Goal: Task Accomplishment & Management: Use online tool/utility

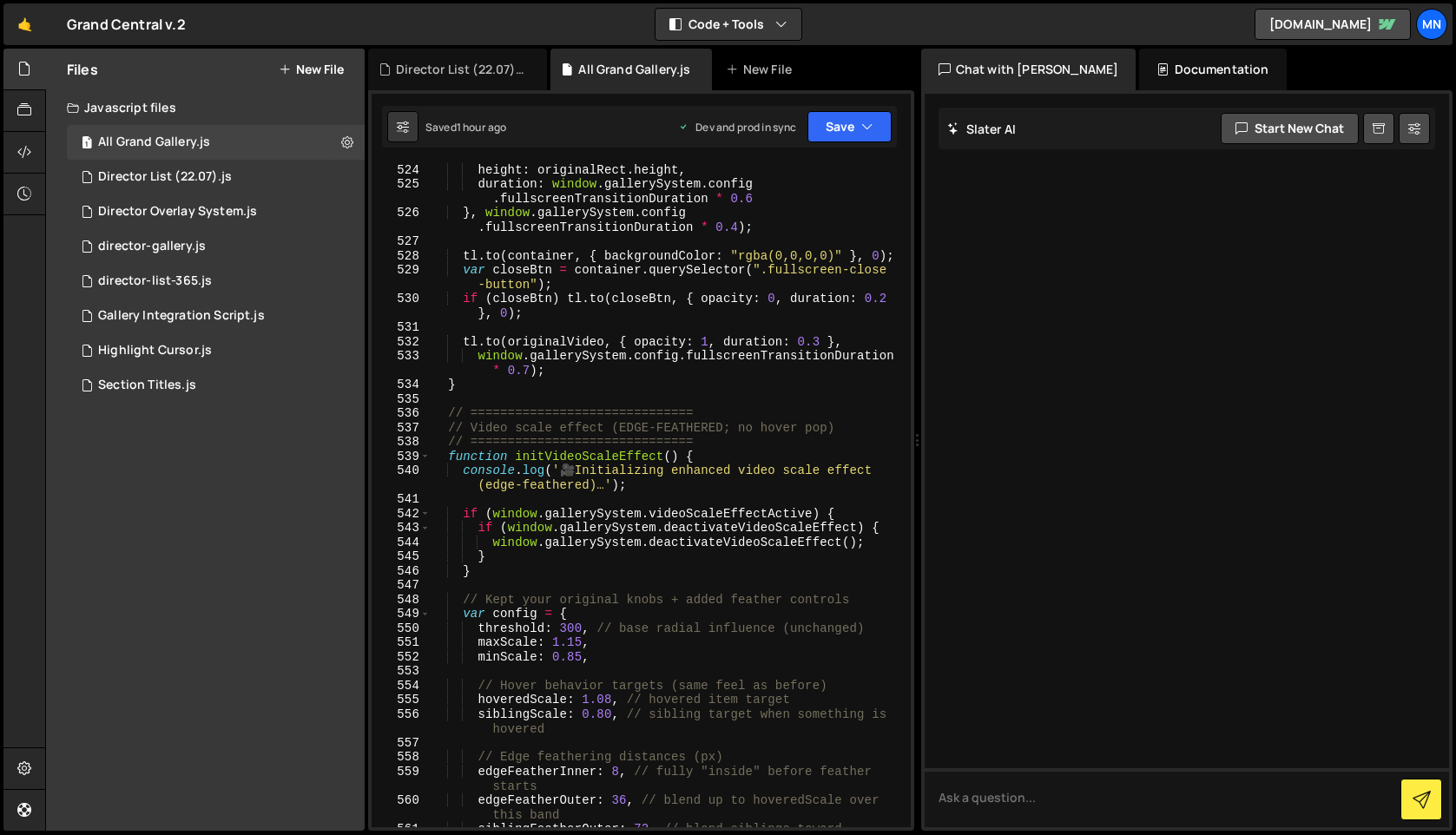
scroll to position [8582, 0]
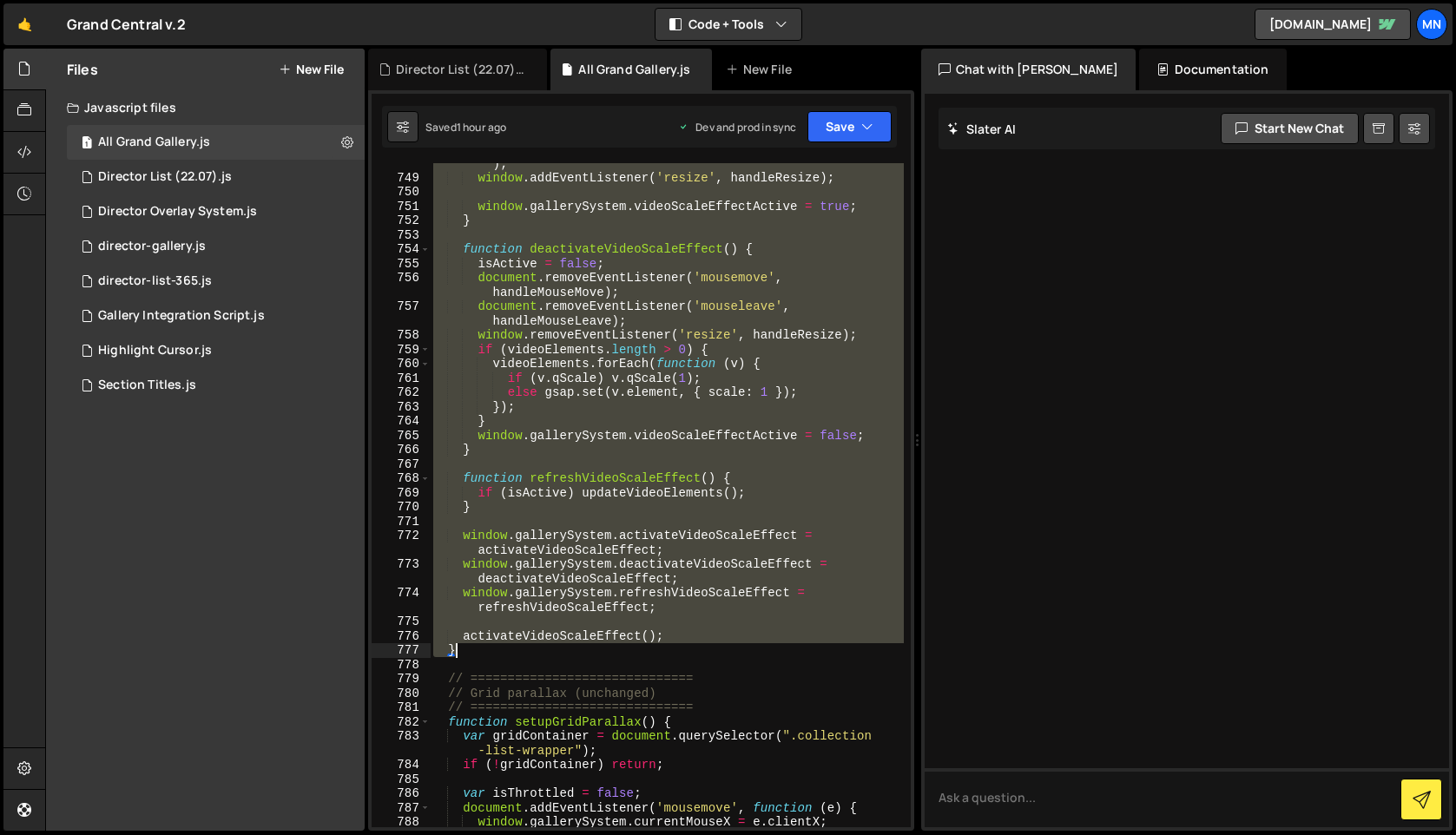
drag, startPoint x: 448, startPoint y: 411, endPoint x: 544, endPoint y: 652, distance: 259.4
click at [544, 652] on div "document . addEventListener ( 'mouseleave' , handleMouseLeave ) ; window . addE…" at bounding box center [666, 496] width 474 height 708
type textarea "activateVideoScaleEffect(); }"
paste textarea
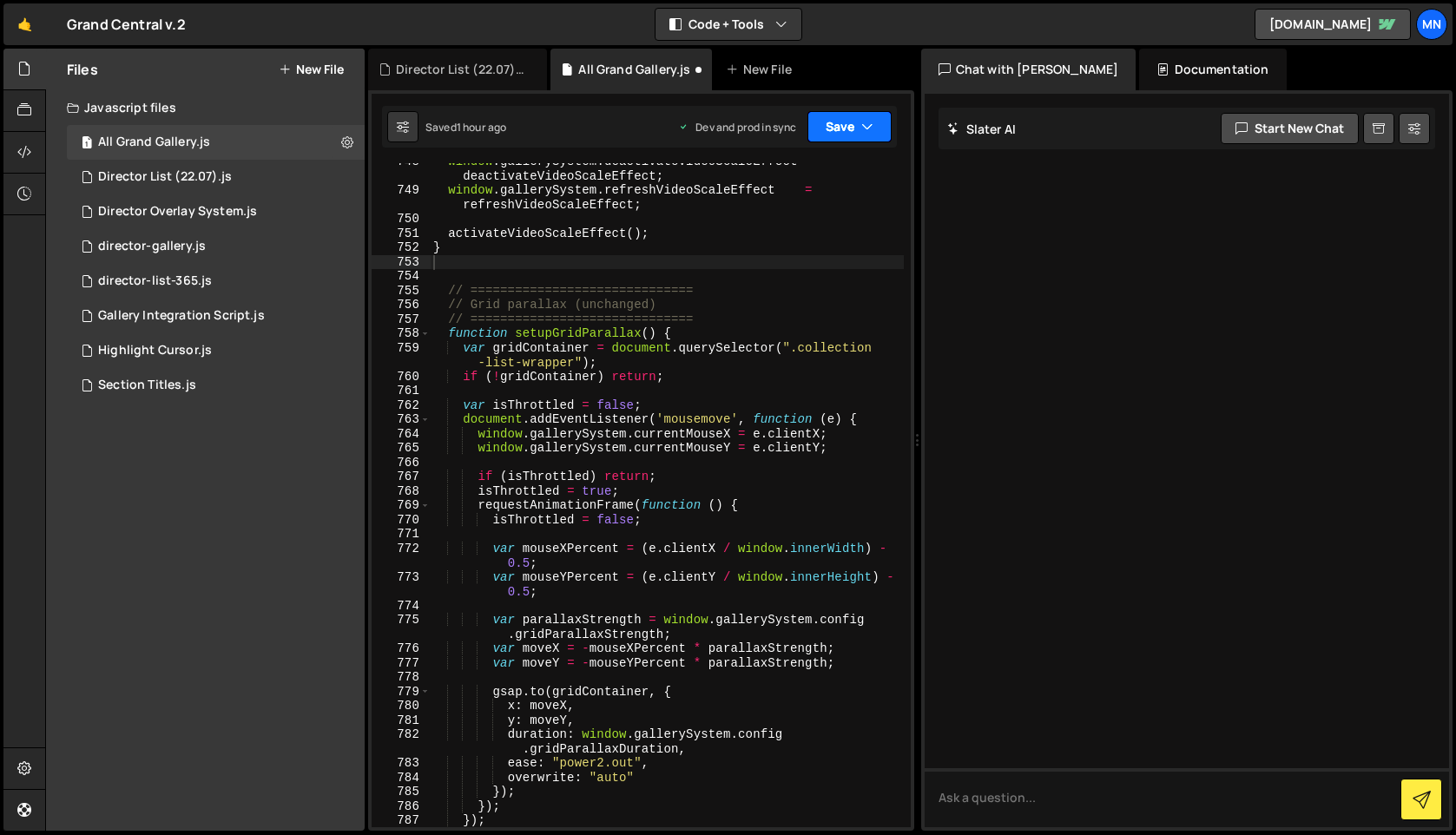
click at [848, 127] on button "Save" at bounding box center [849, 126] width 85 height 31
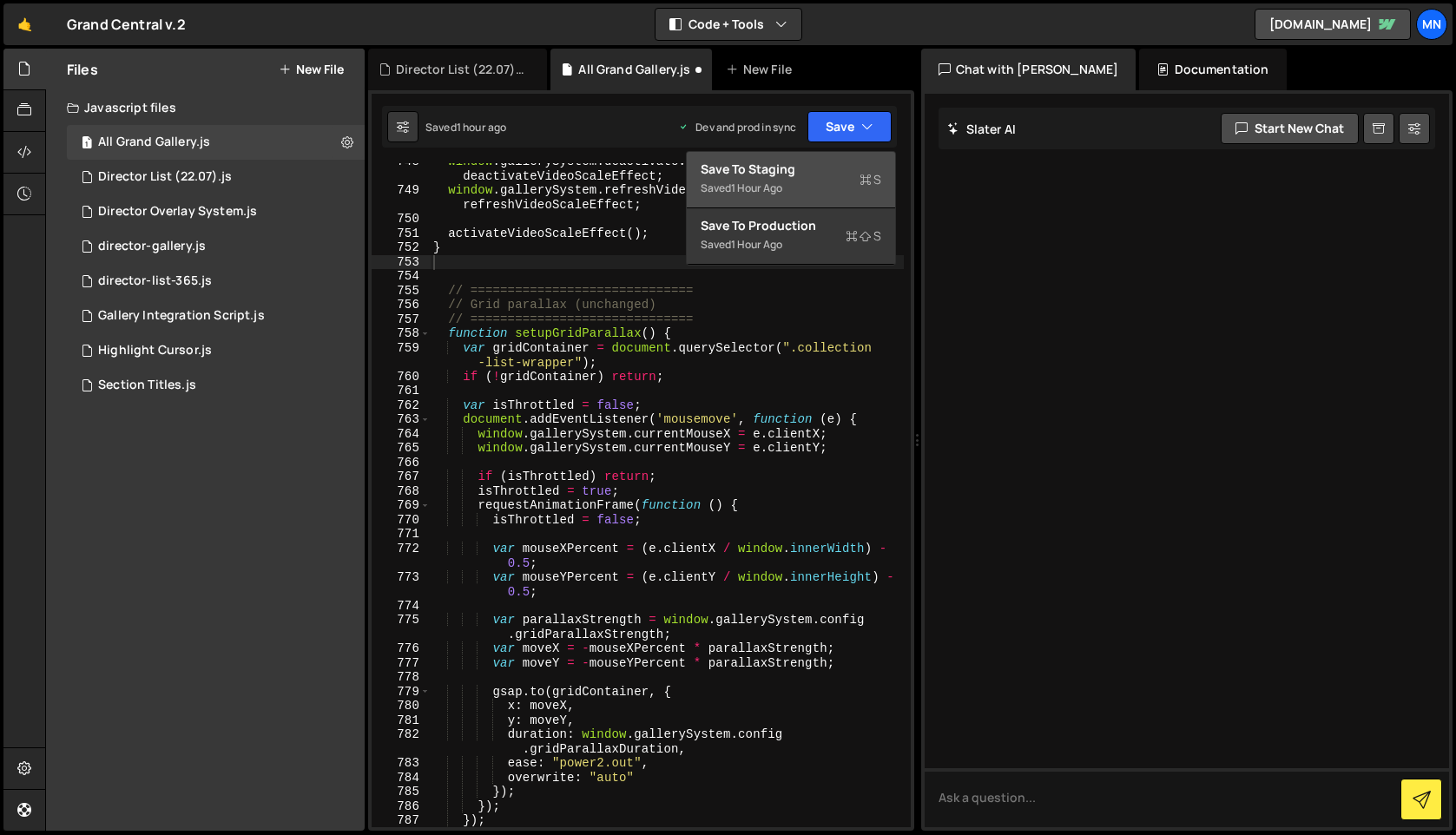
click at [846, 164] on div "Save to Staging S" at bounding box center [790, 169] width 181 height 17
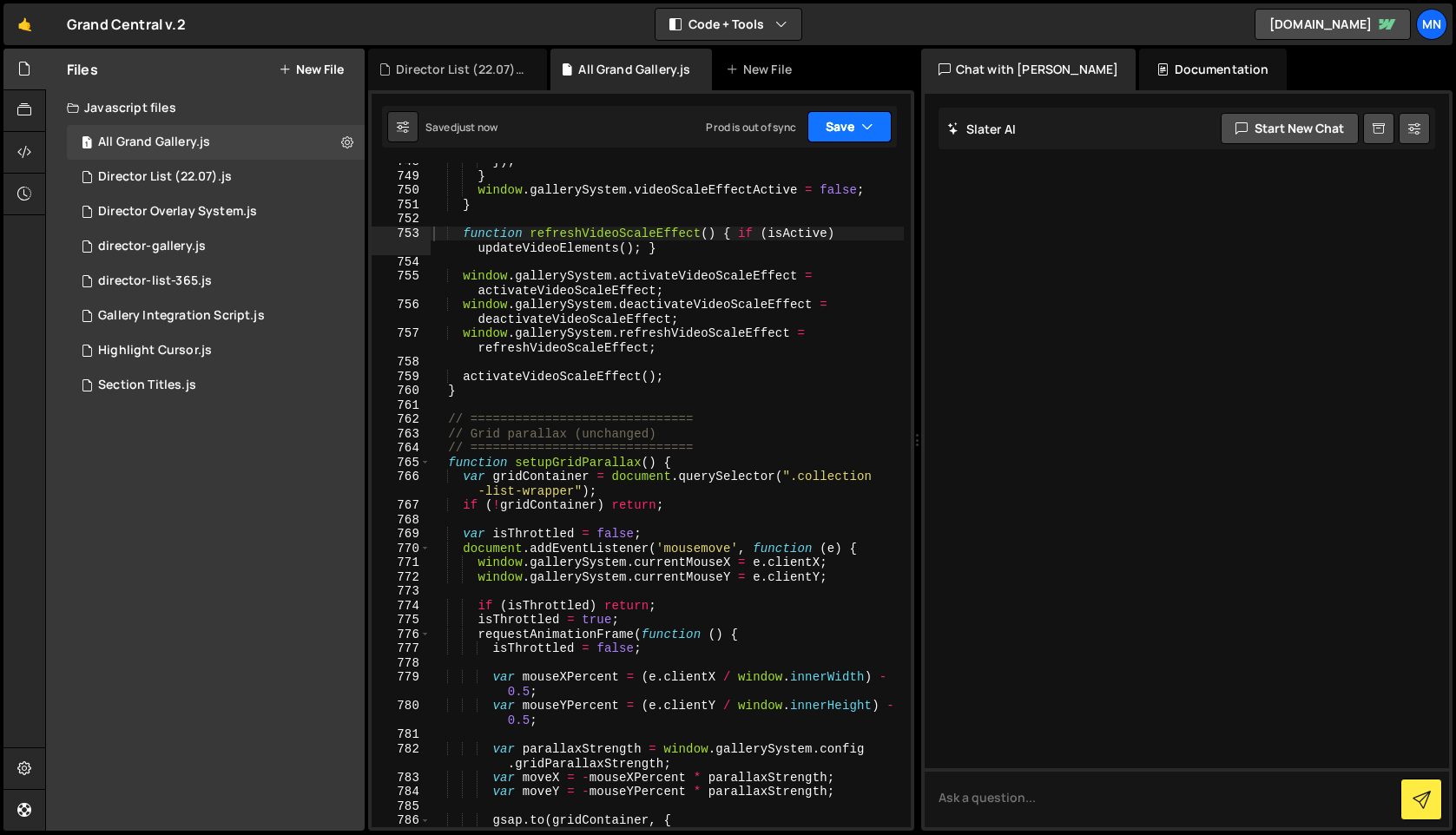
click at [862, 122] on icon "button" at bounding box center [867, 126] width 12 height 17
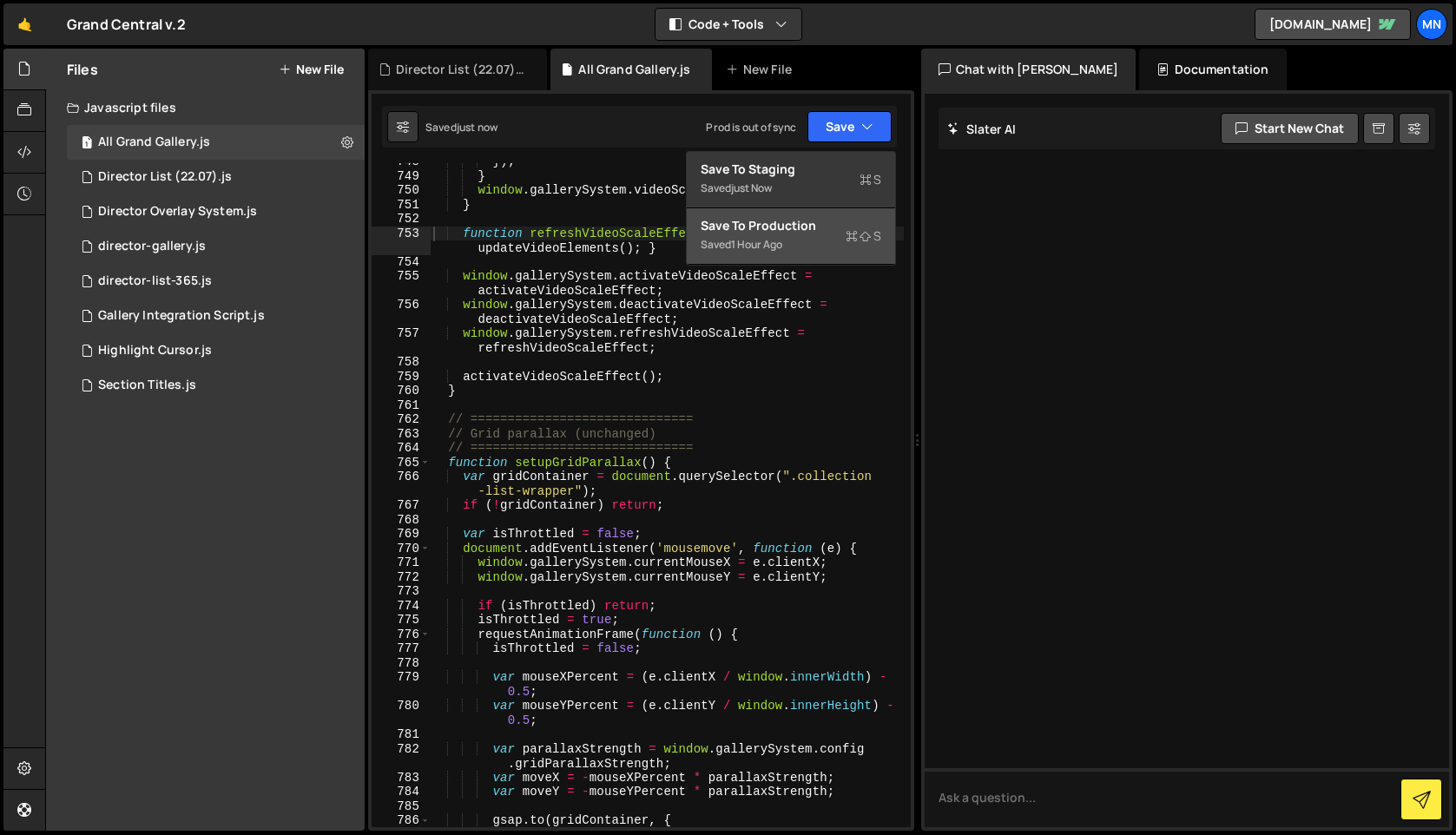
click at [838, 246] on div "Saved 1 hour ago" at bounding box center [790, 245] width 181 height 21
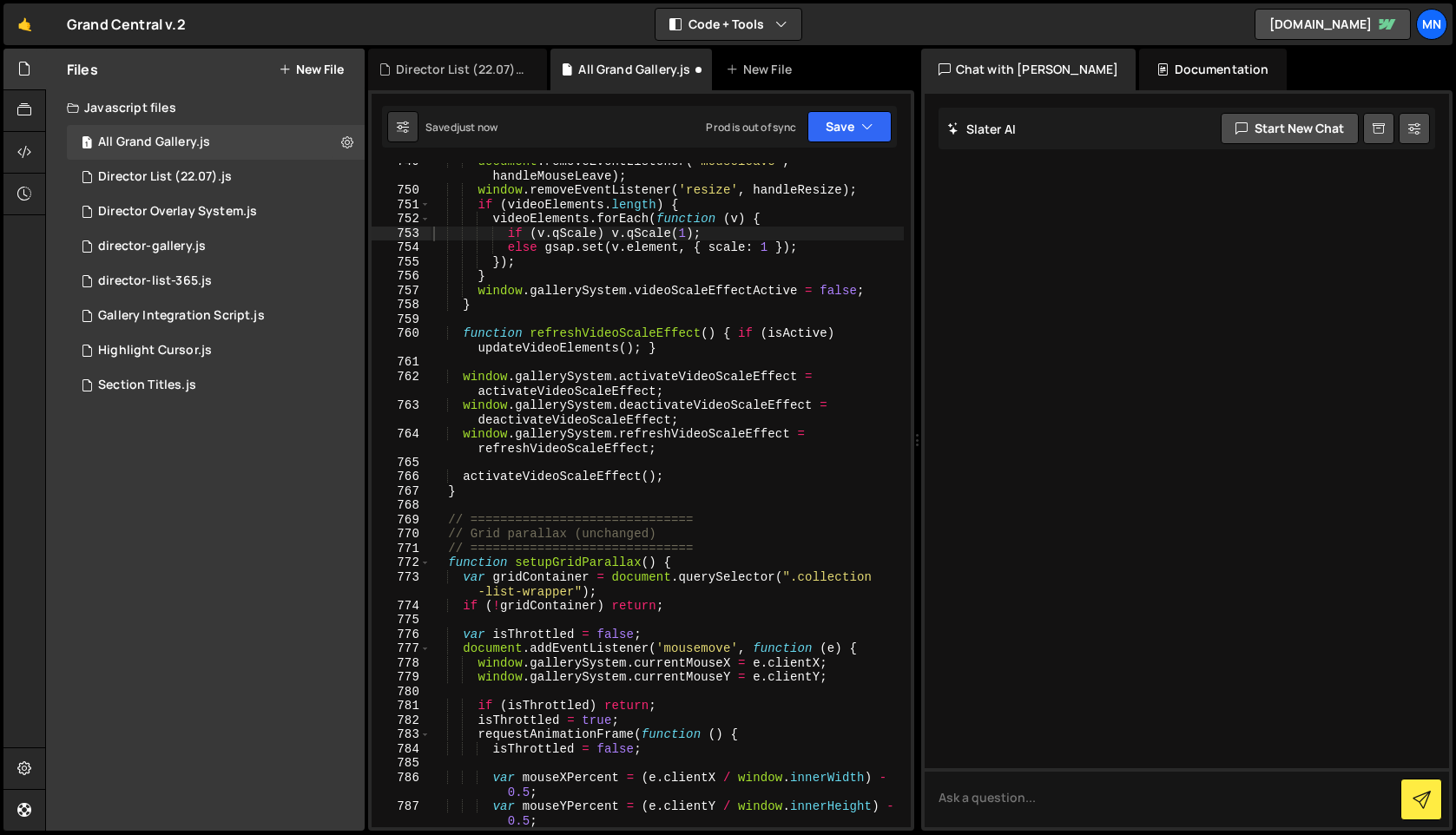
scroll to position [12385, 0]
drag, startPoint x: 851, startPoint y: 116, endPoint x: 848, endPoint y: 162, distance: 46.1
click at [852, 119] on button "Save" at bounding box center [849, 126] width 85 height 31
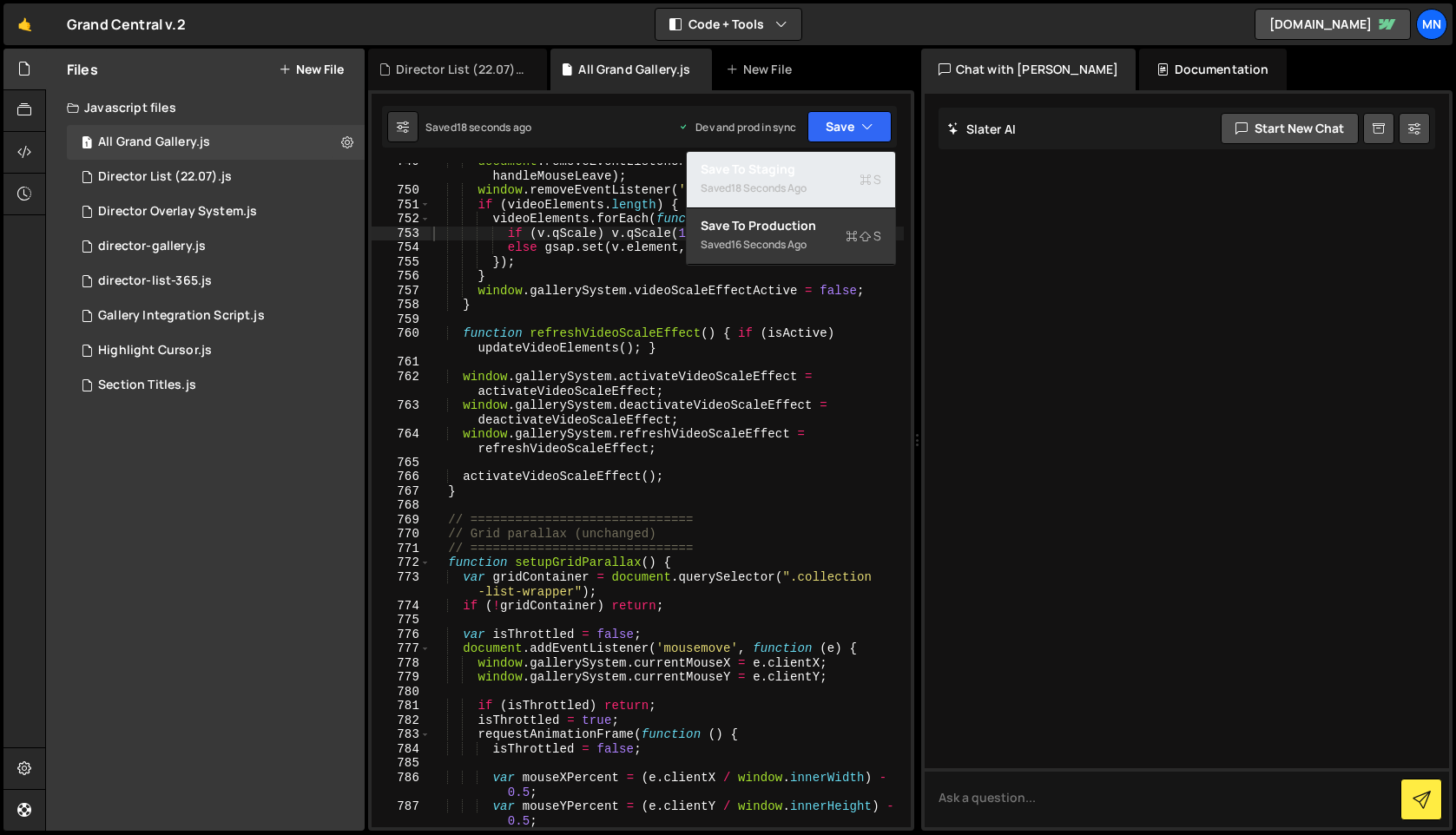
drag, startPoint x: 838, startPoint y: 174, endPoint x: 850, endPoint y: 157, distance: 20.8
click at [838, 174] on div "Save to Staging S" at bounding box center [790, 169] width 181 height 17
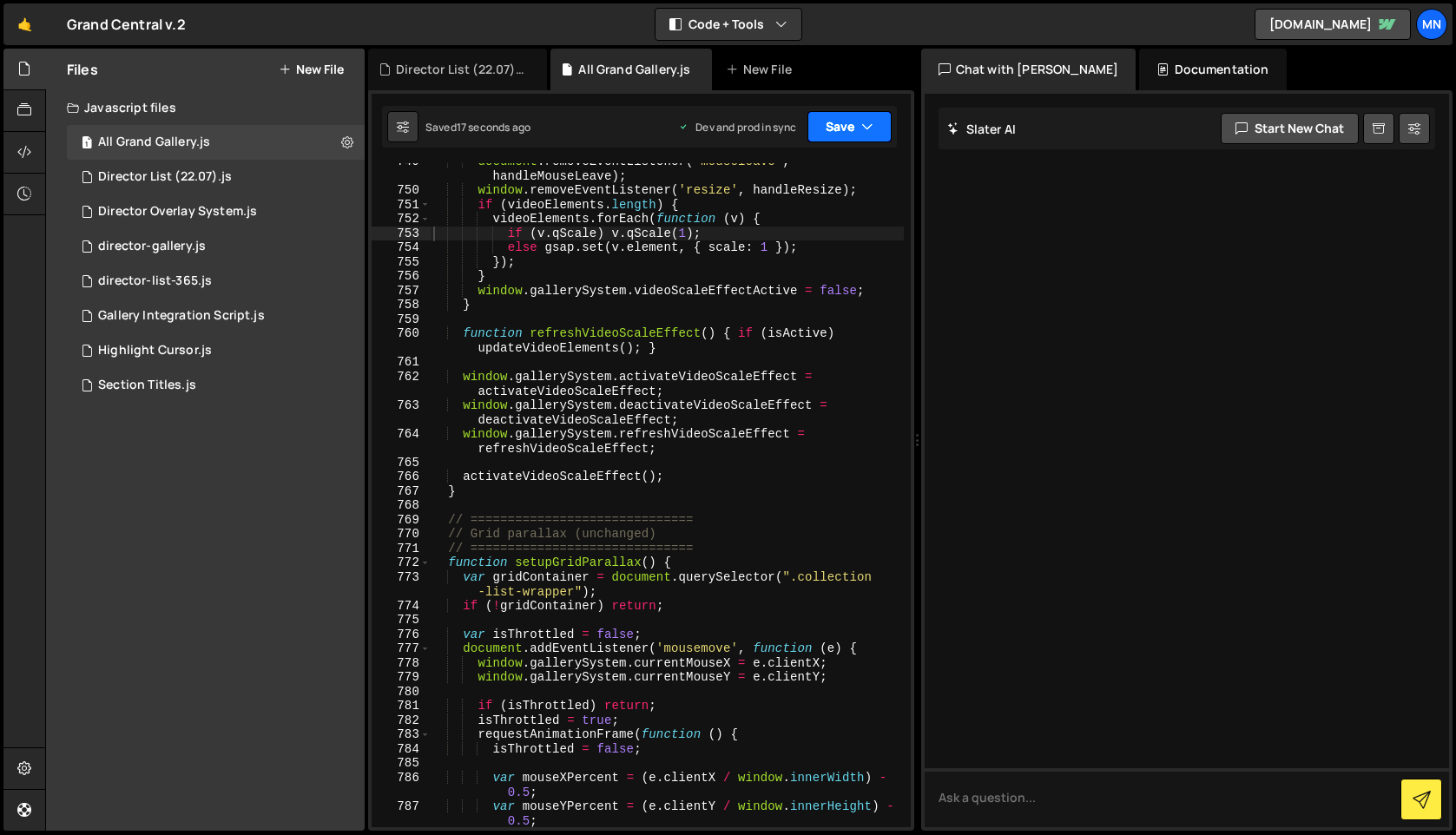
click at [855, 130] on button "Save" at bounding box center [849, 126] width 85 height 31
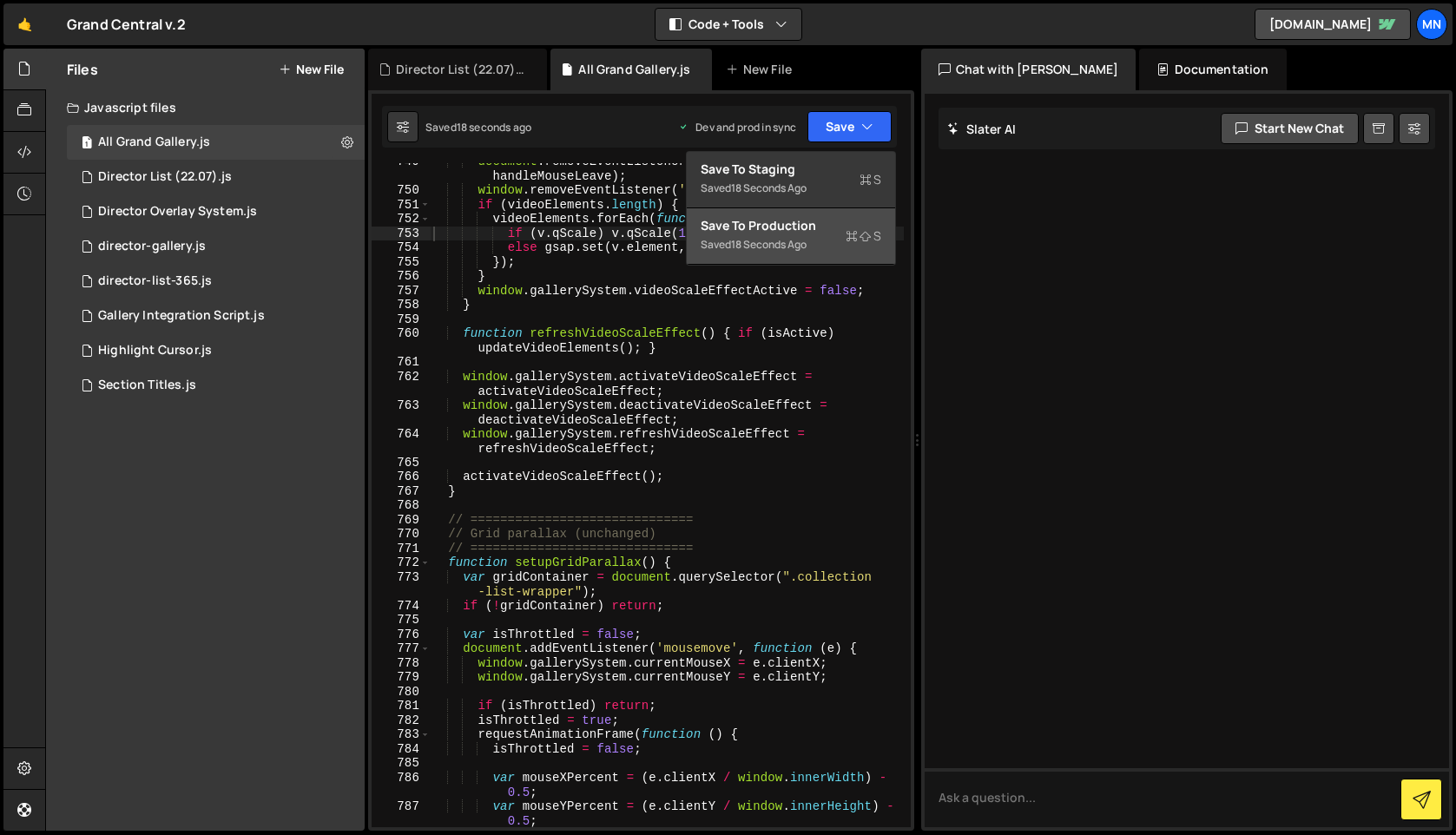
click at [826, 235] on div "Saved 18 seconds ago" at bounding box center [790, 245] width 181 height 21
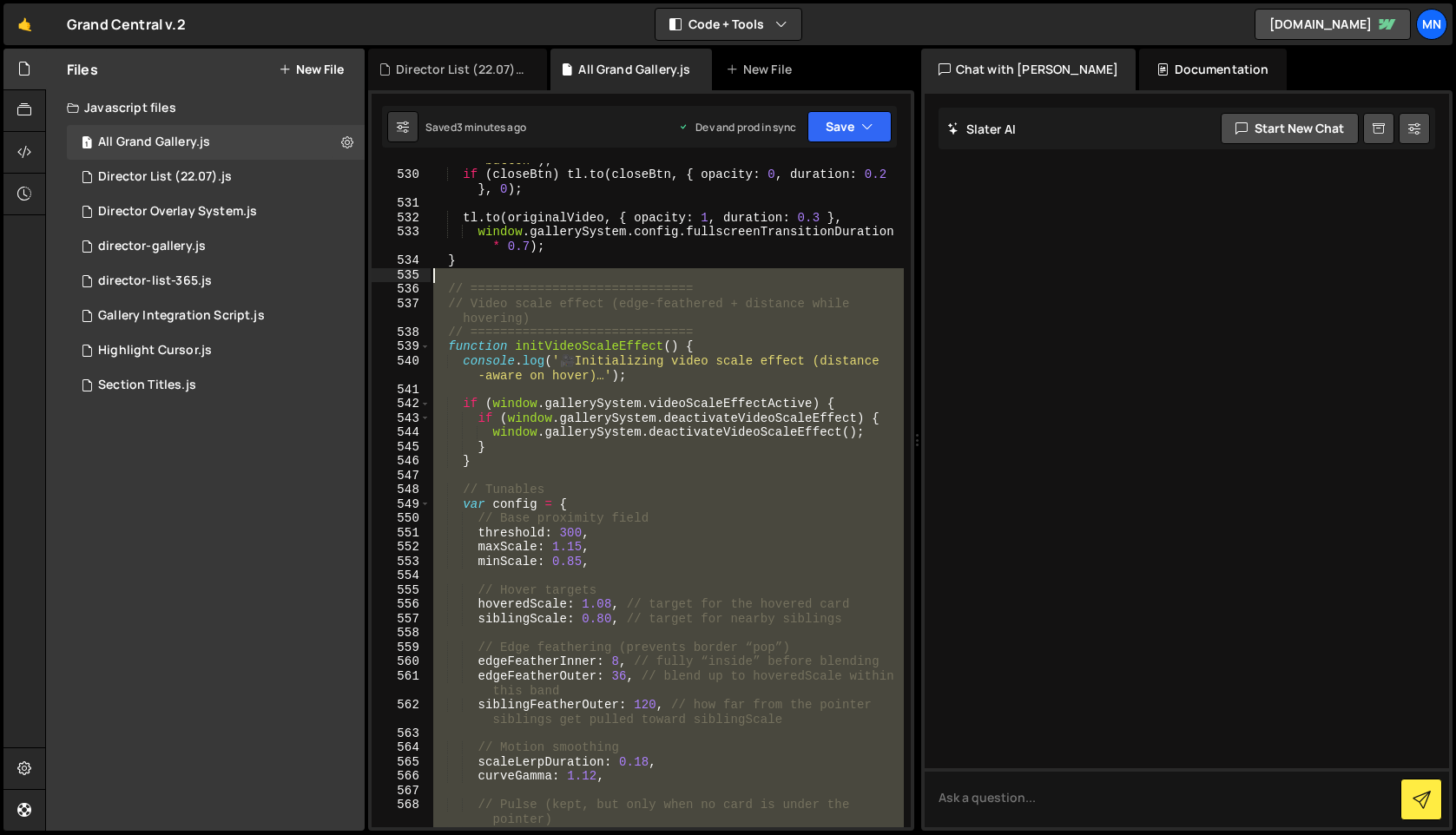
drag, startPoint x: 466, startPoint y: 489, endPoint x: 445, endPoint y: 278, distance: 212.0
click at [445, 278] on div "var closeBtn = container . querySelector ( ".fullscreen-close -button" ) ; if (…" at bounding box center [666, 493] width 474 height 708
type textarea "// =============================="
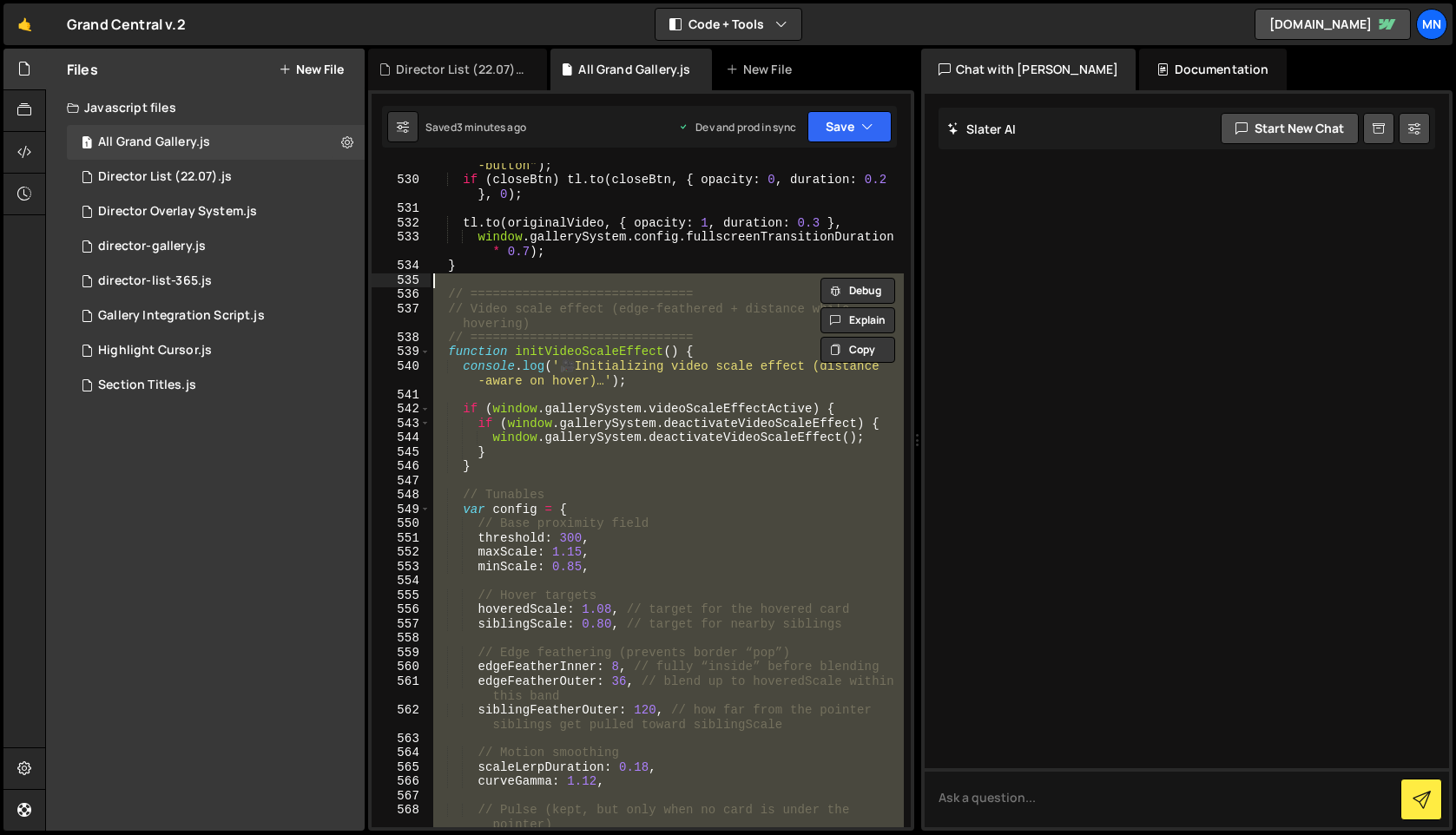
paste textarea
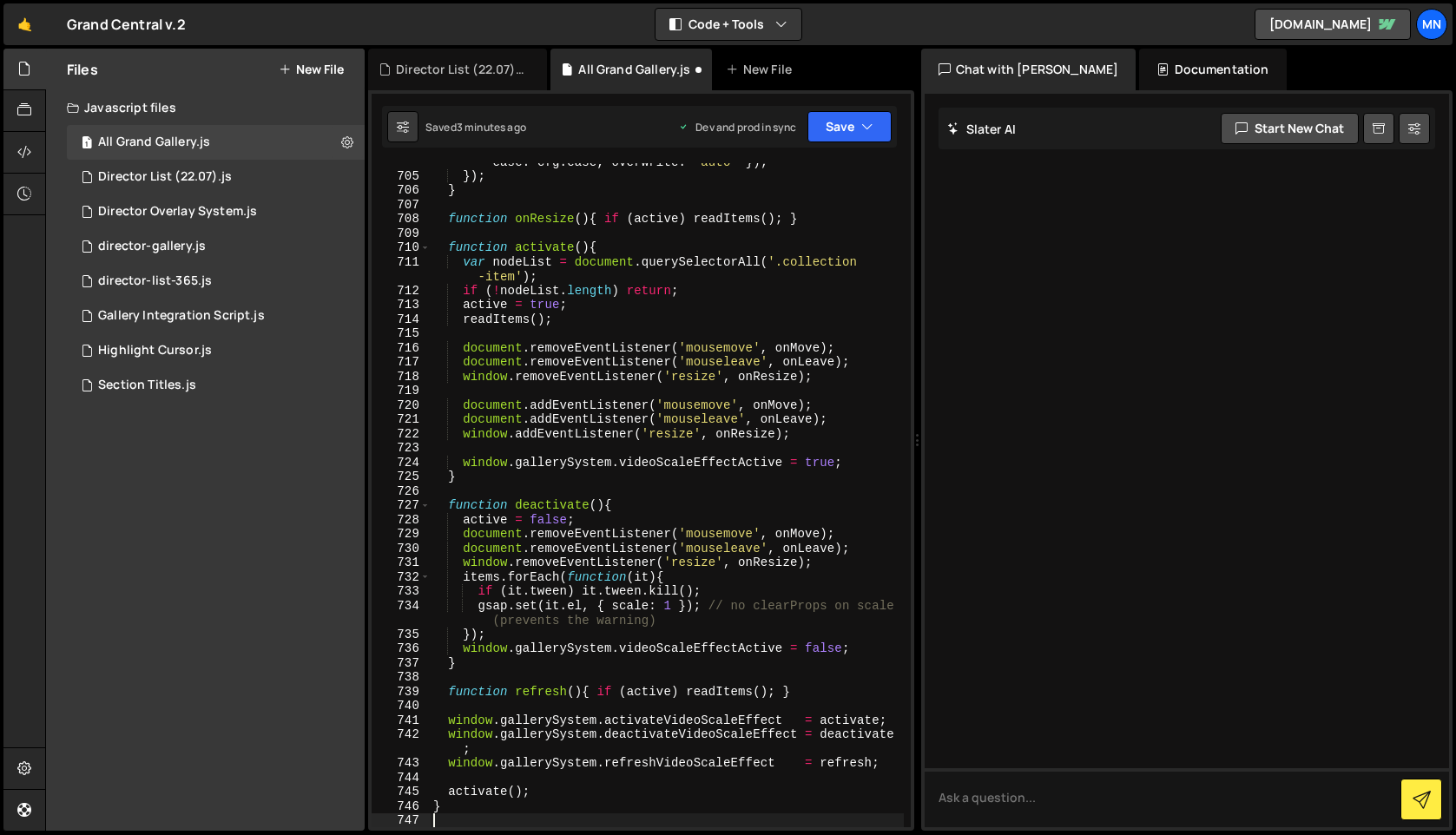
scroll to position [11641, 0]
click at [845, 127] on button "Save" at bounding box center [849, 126] width 85 height 31
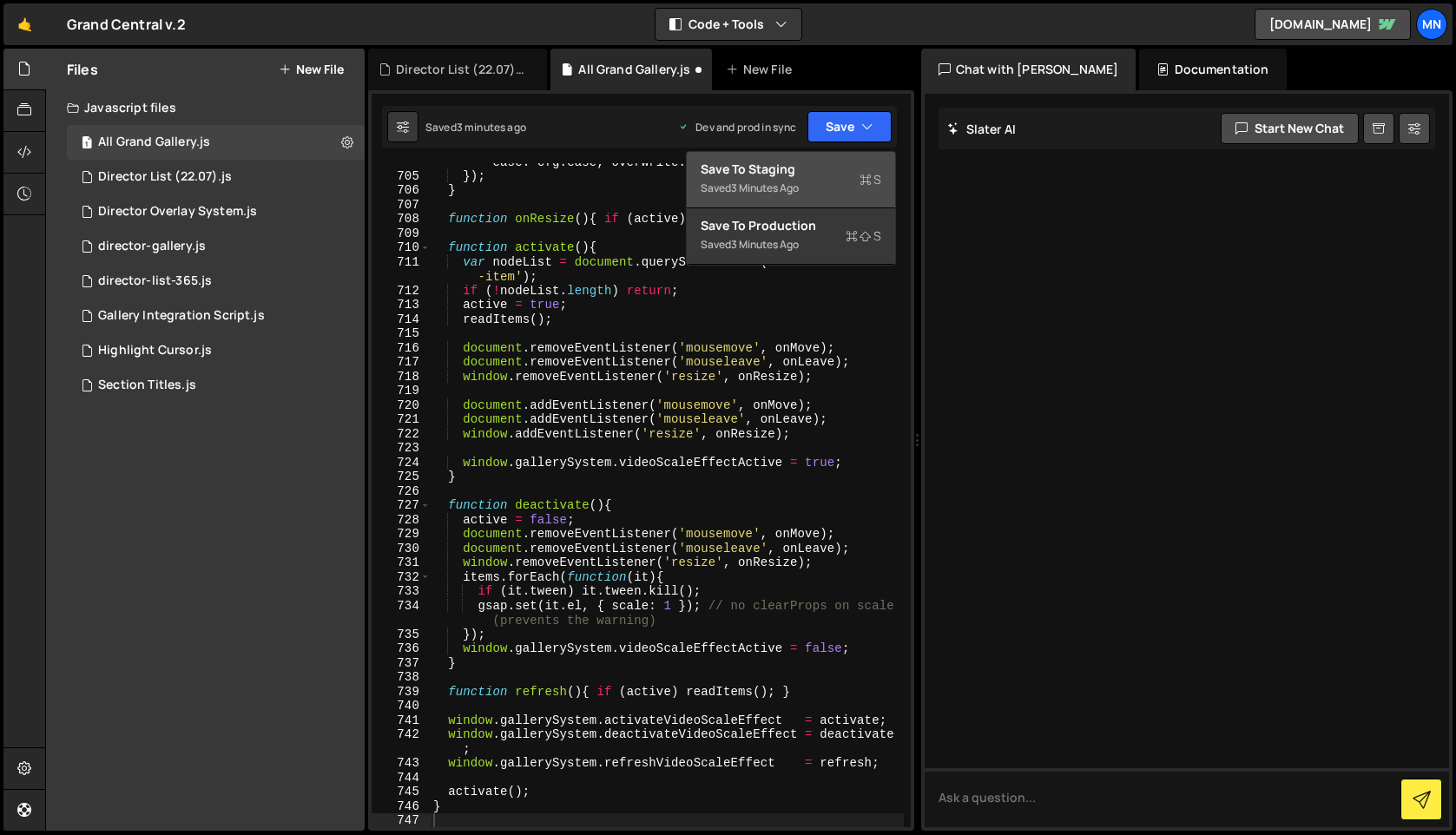
click at [828, 169] on div "Save to Staging S" at bounding box center [790, 169] width 181 height 17
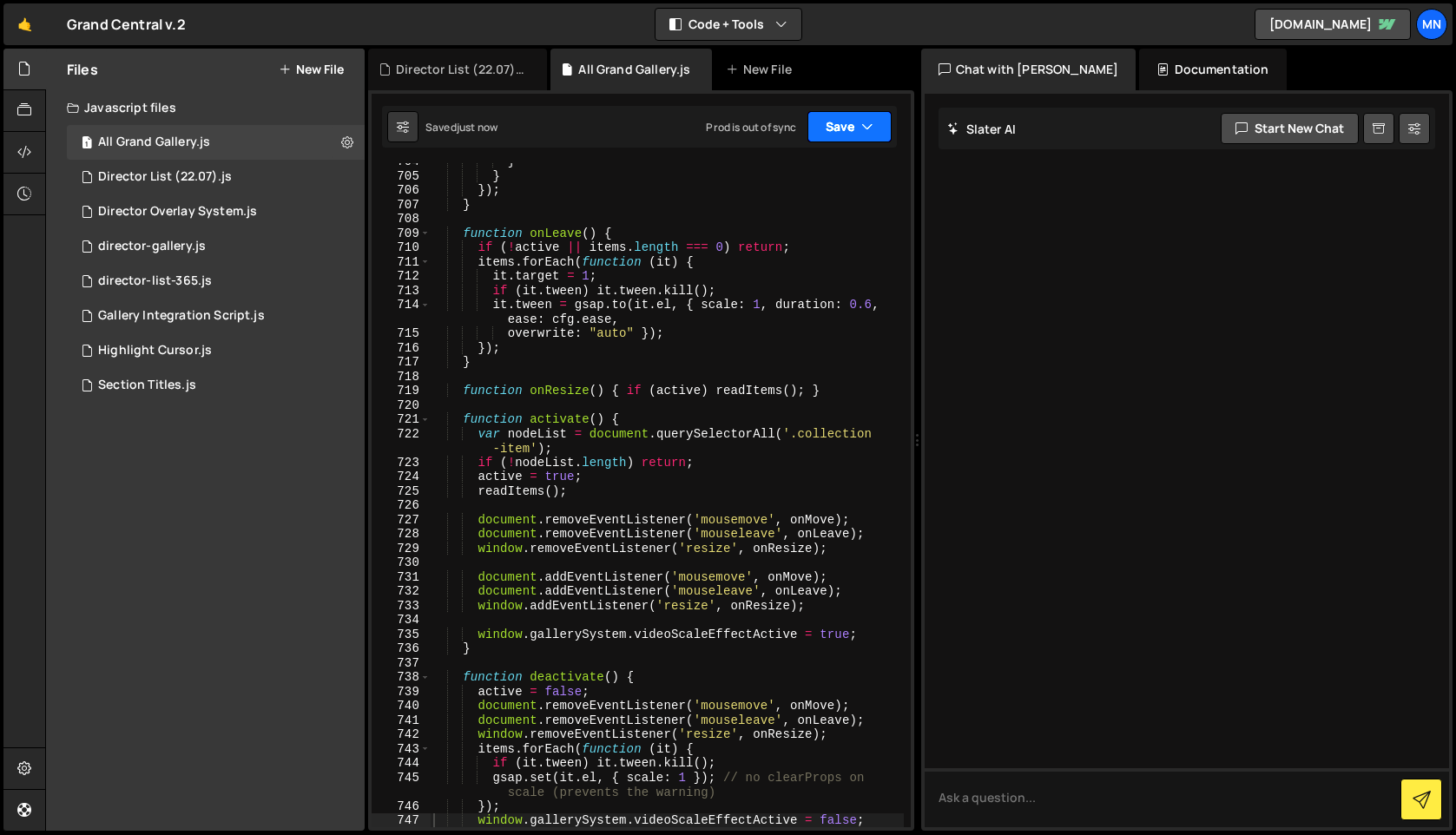
click at [845, 130] on button "Save" at bounding box center [849, 126] width 85 height 31
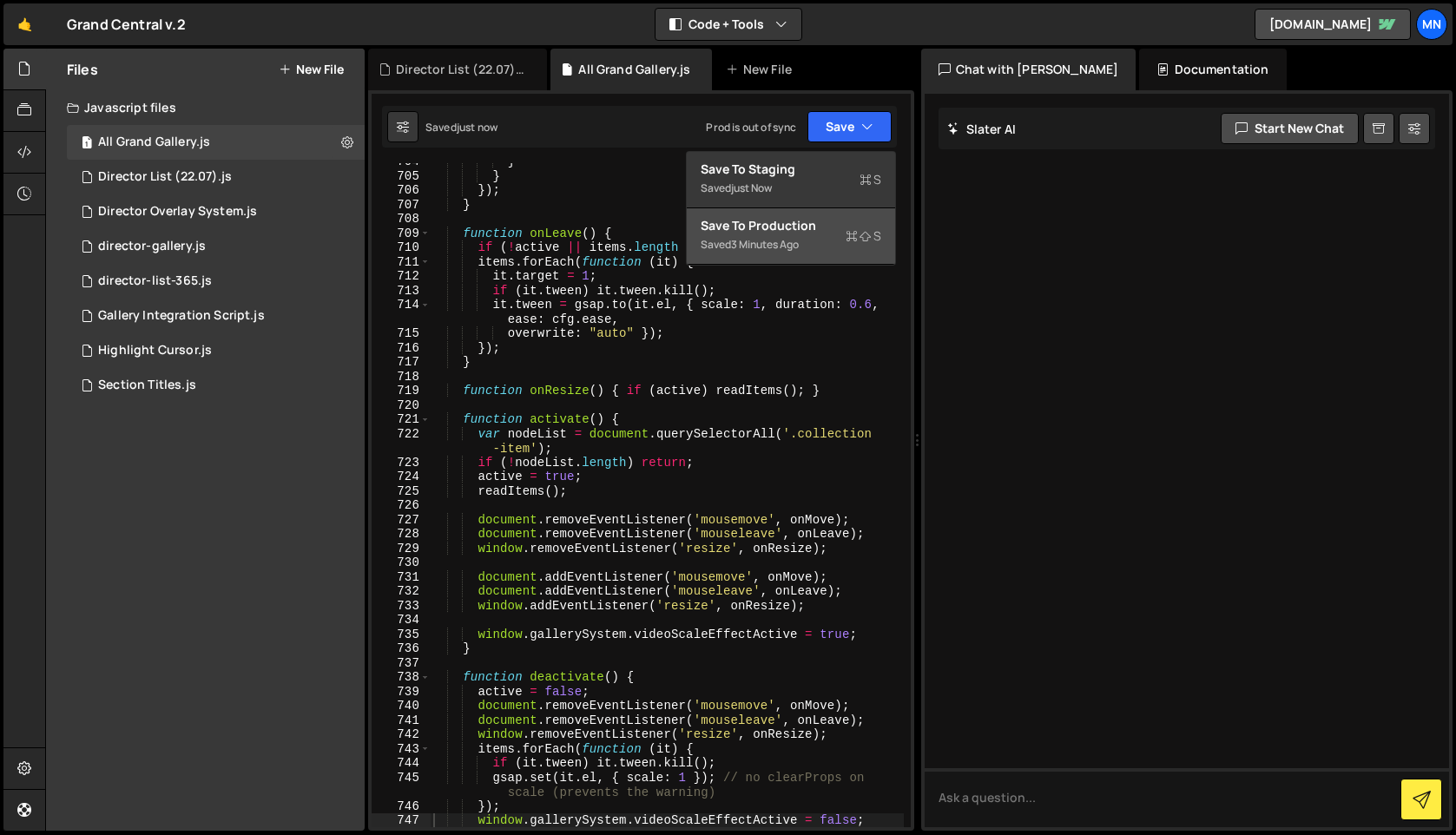
click at [823, 232] on div "Save to Production S" at bounding box center [790, 226] width 181 height 17
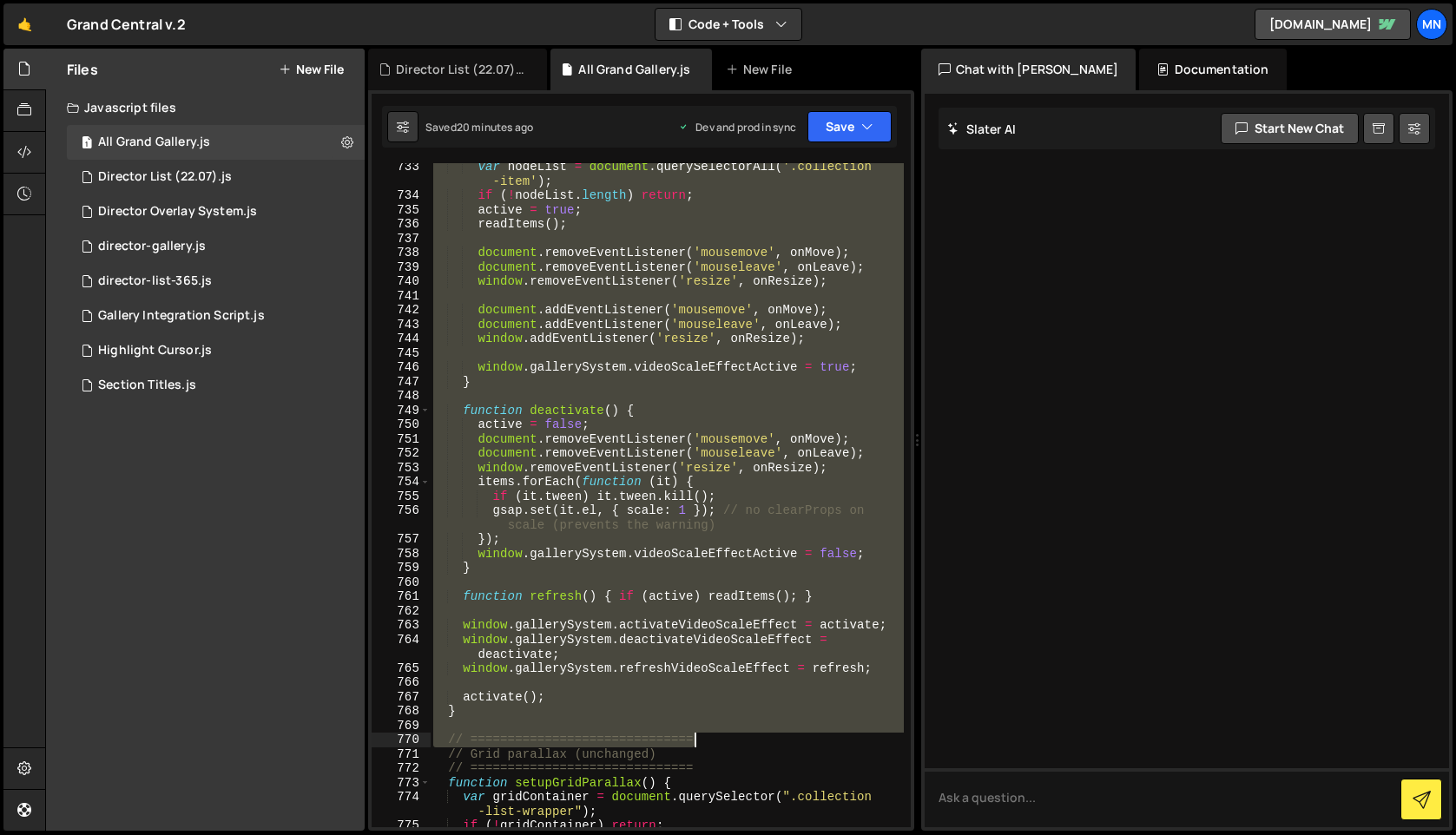
scroll to position [12187, 0]
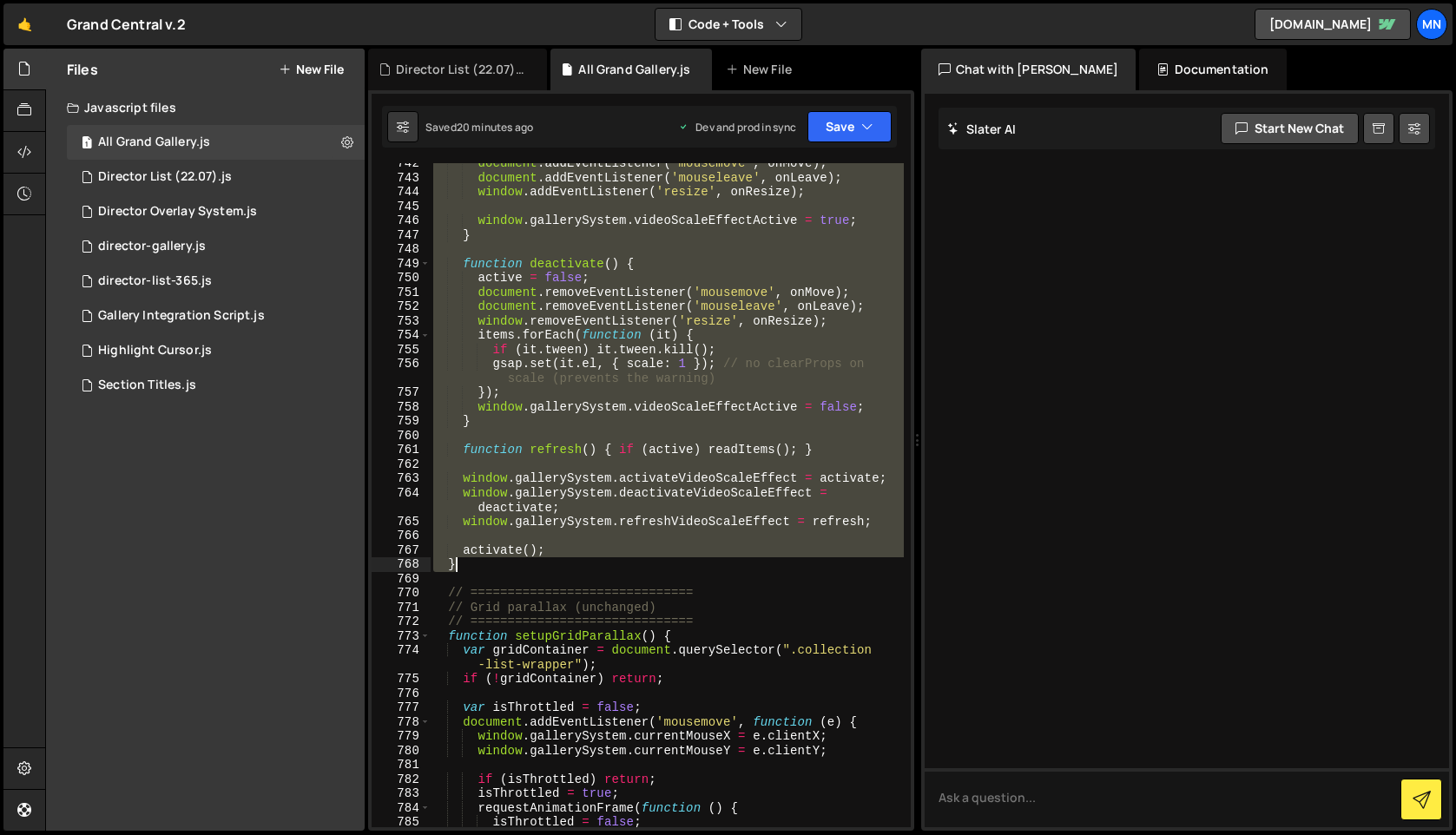
drag, startPoint x: 447, startPoint y: 480, endPoint x: 529, endPoint y: 569, distance: 121.0
click at [529, 569] on div "document . addEventListener ( 'mousemove' , onMove ) ; document . addEventListe…" at bounding box center [666, 503] width 474 height 693
type textarea "activate(); }"
paste textarea
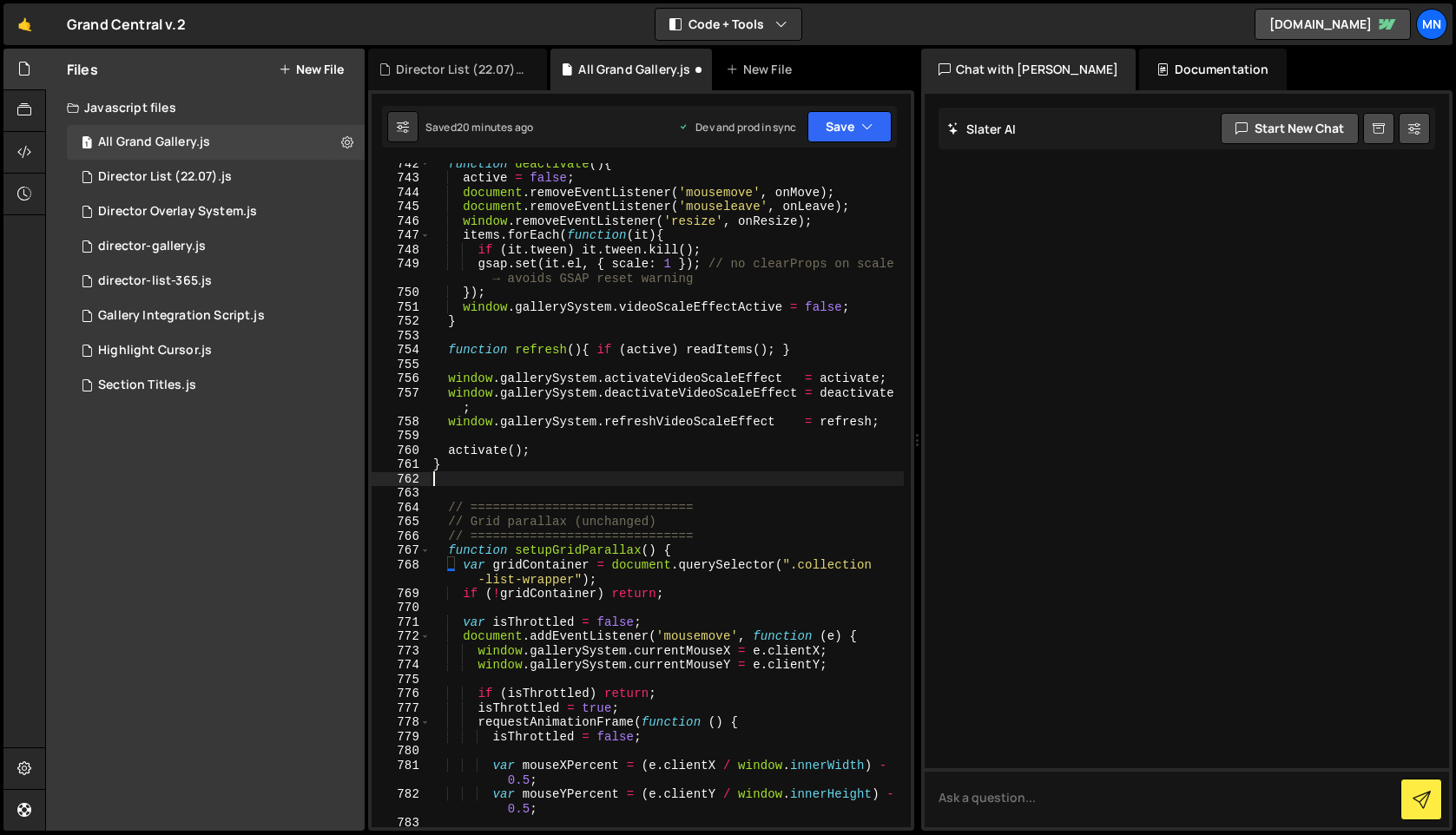
scroll to position [12255, 0]
click at [854, 117] on button "Save" at bounding box center [849, 126] width 85 height 31
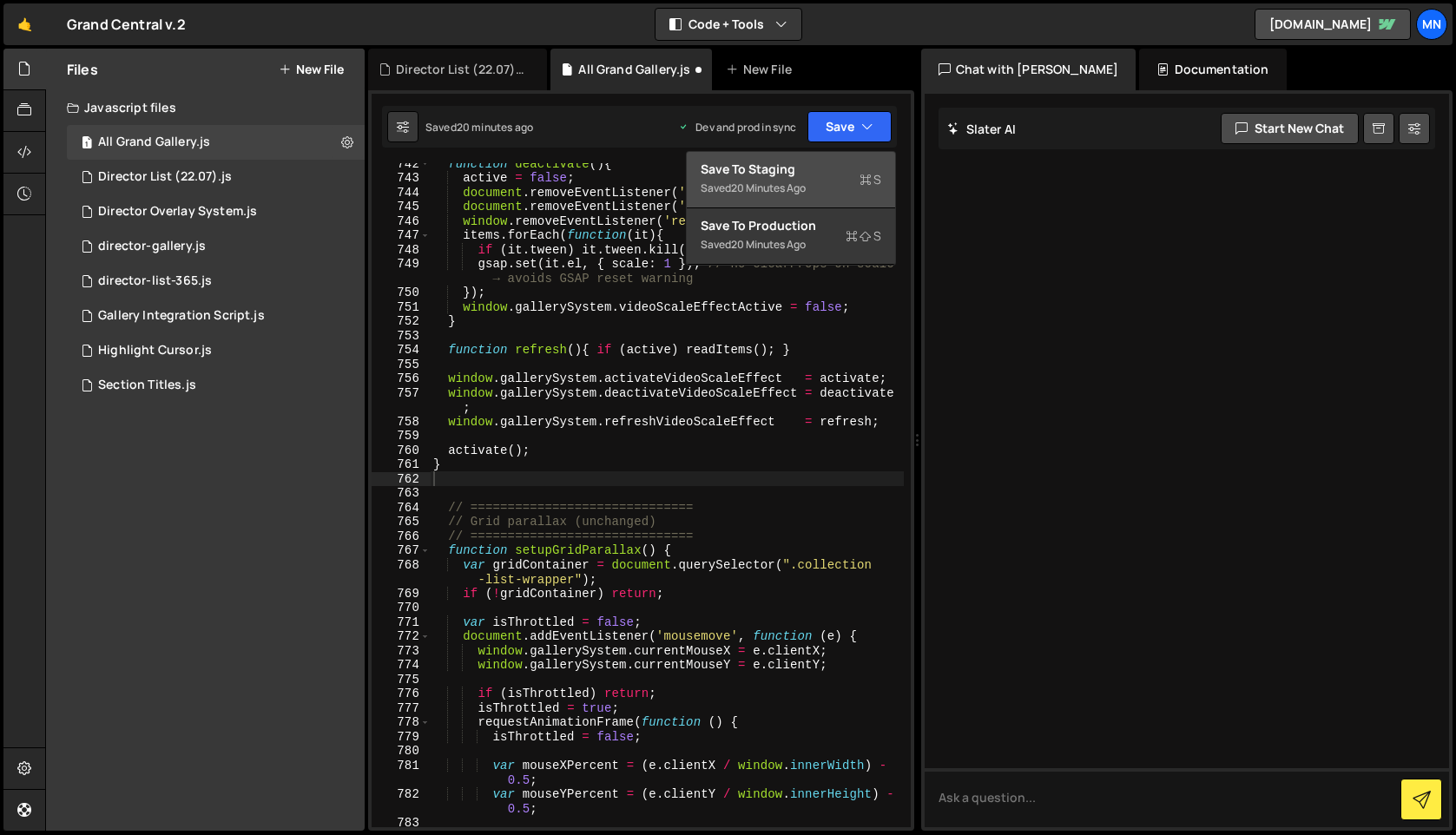
click at [848, 172] on div "Save to Staging S" at bounding box center [790, 169] width 181 height 17
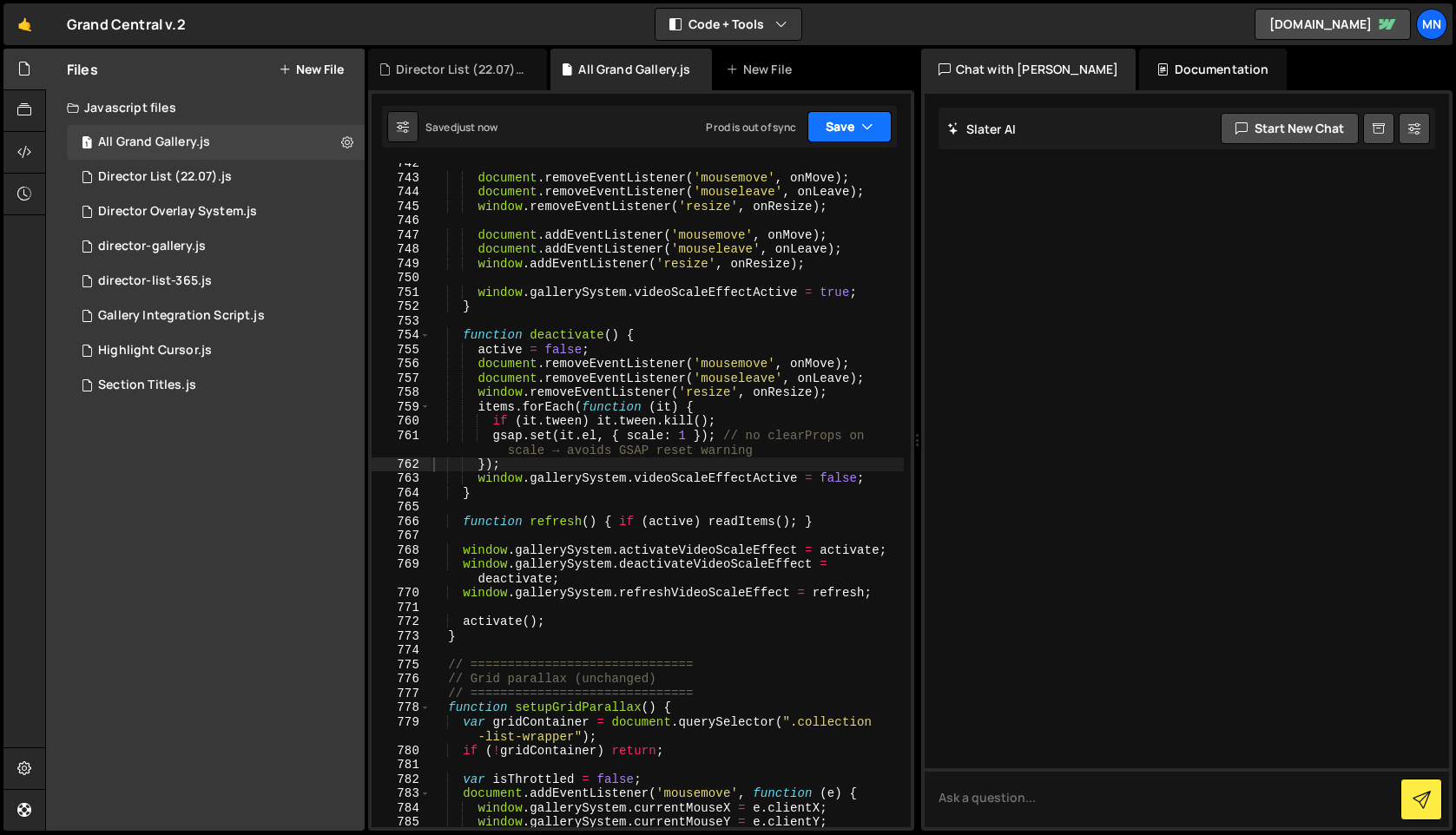
click at [849, 122] on button "Save" at bounding box center [849, 126] width 85 height 31
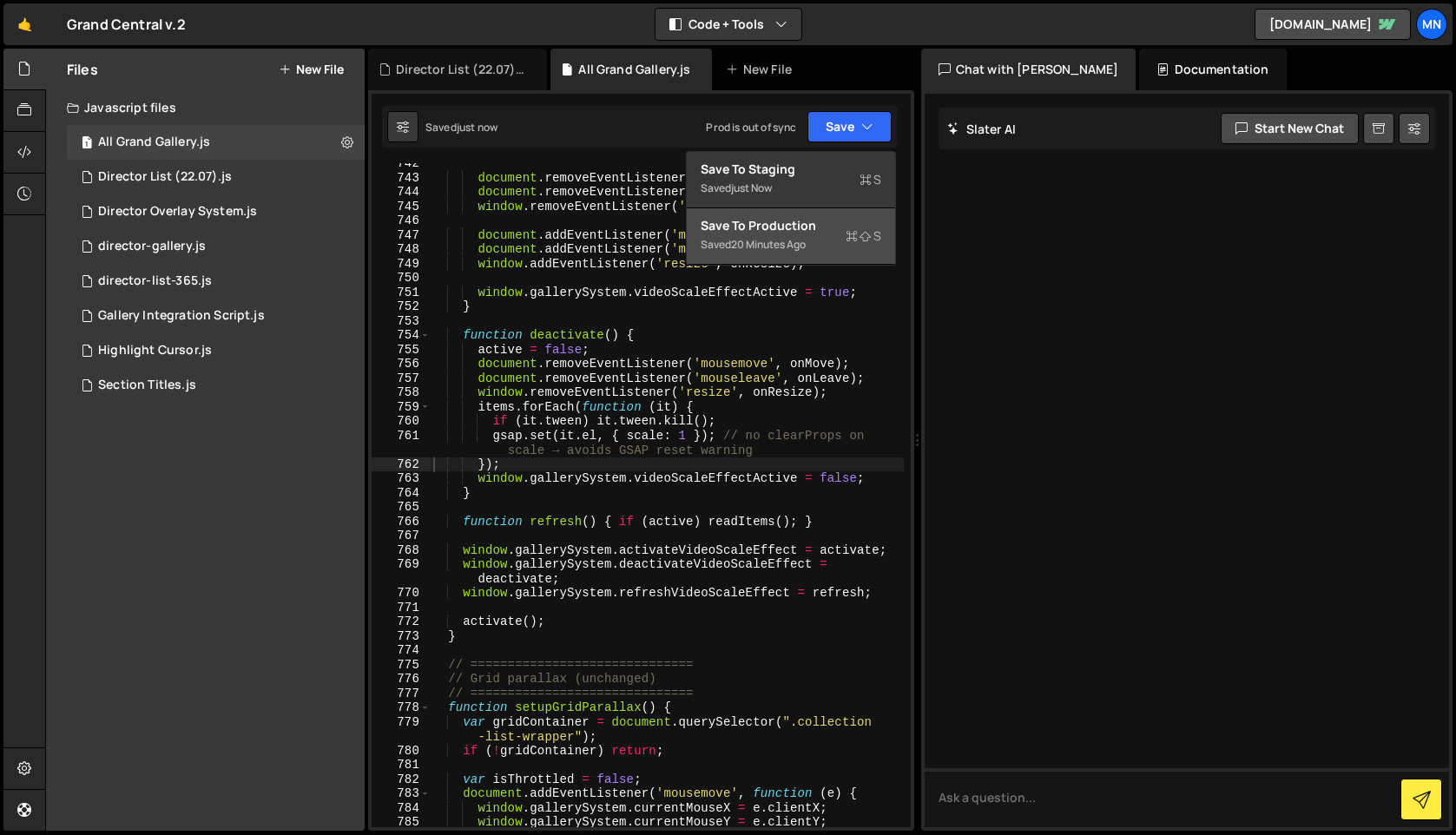
click at [840, 241] on div "Saved 20 minutes ago" at bounding box center [790, 245] width 181 height 21
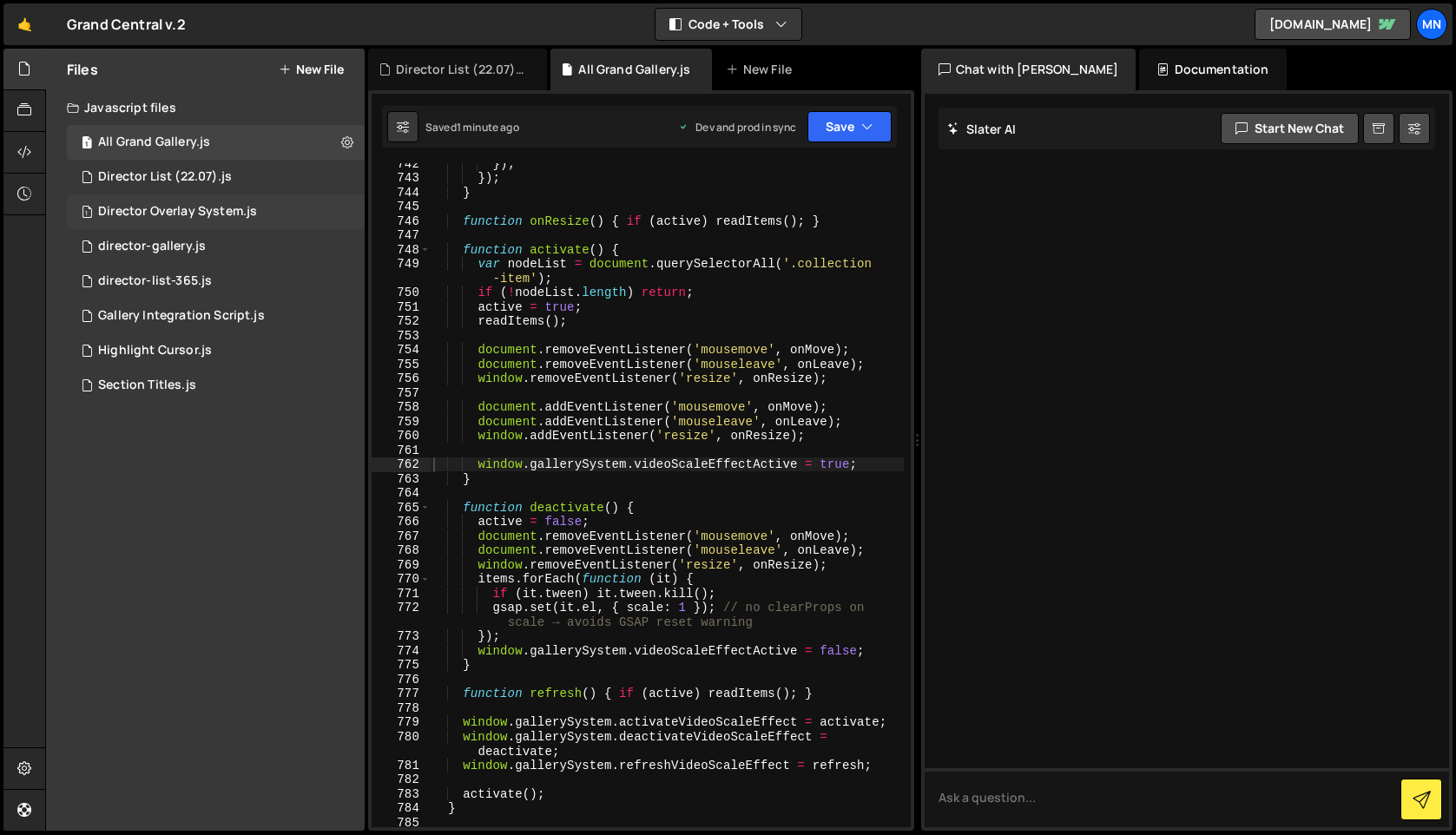
click at [154, 218] on div "Director Overlay System.js" at bounding box center [177, 211] width 159 height 15
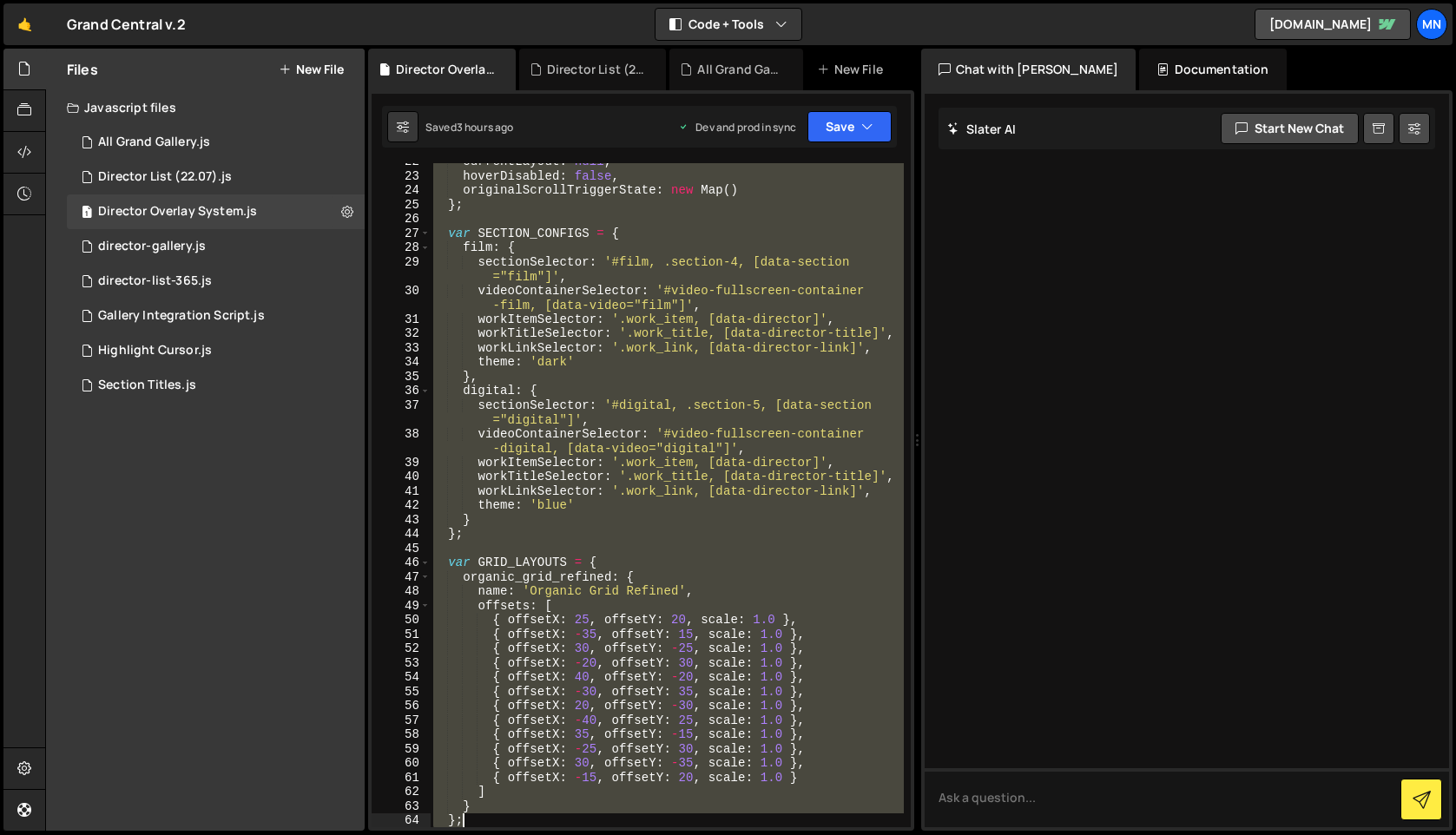
drag, startPoint x: 434, startPoint y: 170, endPoint x: 769, endPoint y: 746, distance: 666.3
click at [771, 748] on div "currentLayout : null , hoverDisabled : false , originalScrollTriggerState : new…" at bounding box center [666, 501] width 474 height 693
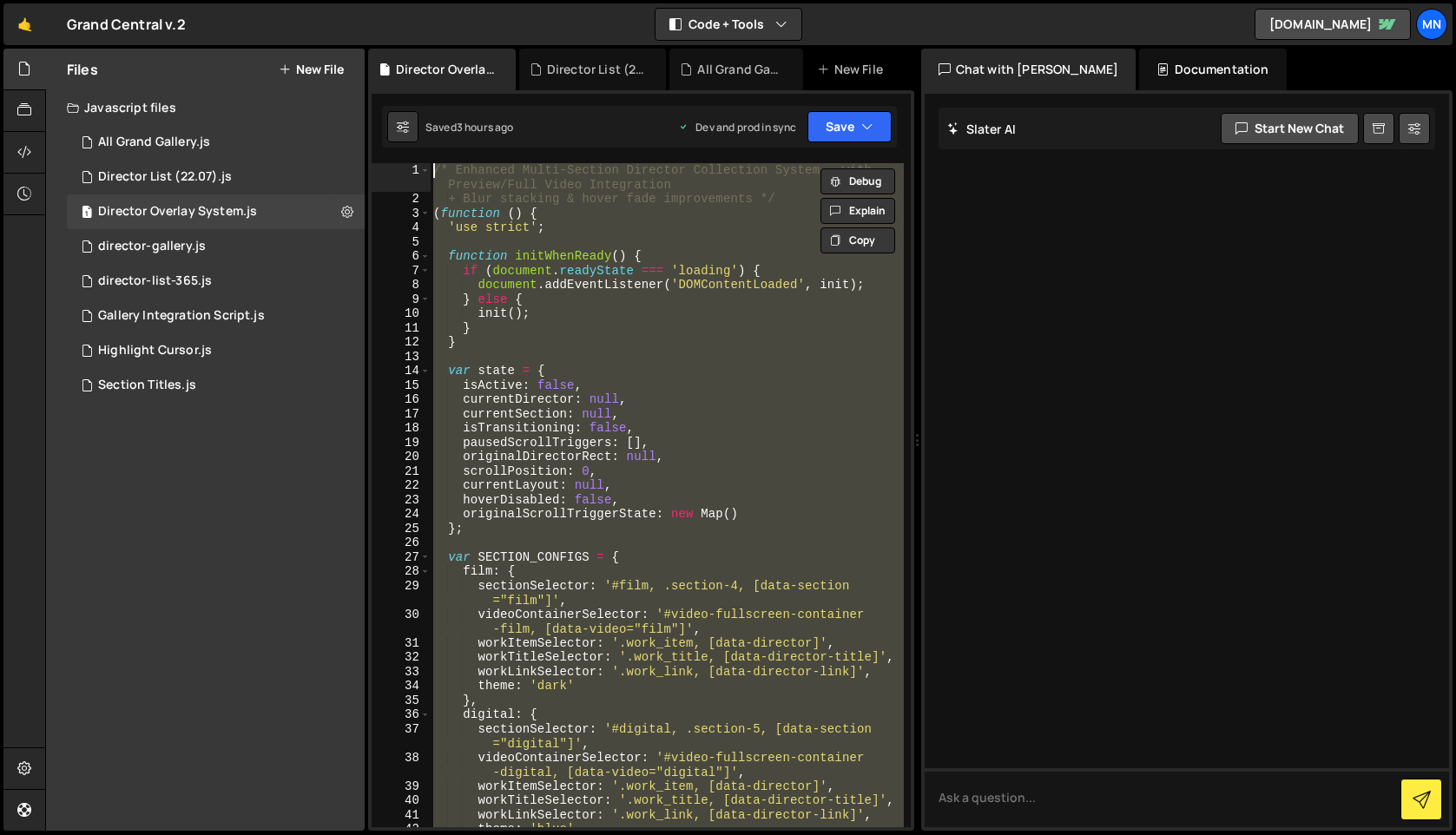
scroll to position [0, 0]
drag, startPoint x: 473, startPoint y: 687, endPoint x: 307, endPoint y: -135, distance: 838.6
click at [307, 0] on html "Projects [GEOGRAPHIC_DATA] Blog [GEOGRAPHIC_DATA] Projects Your Teams Invite te…" at bounding box center [728, 418] width 1456 height 835
click at [694, 426] on div "/* Enhanced Multi-Section Director Collection System - with Preview/Full Video …" at bounding box center [666, 495] width 473 height 664
type textarea "isTransitioning: false,"
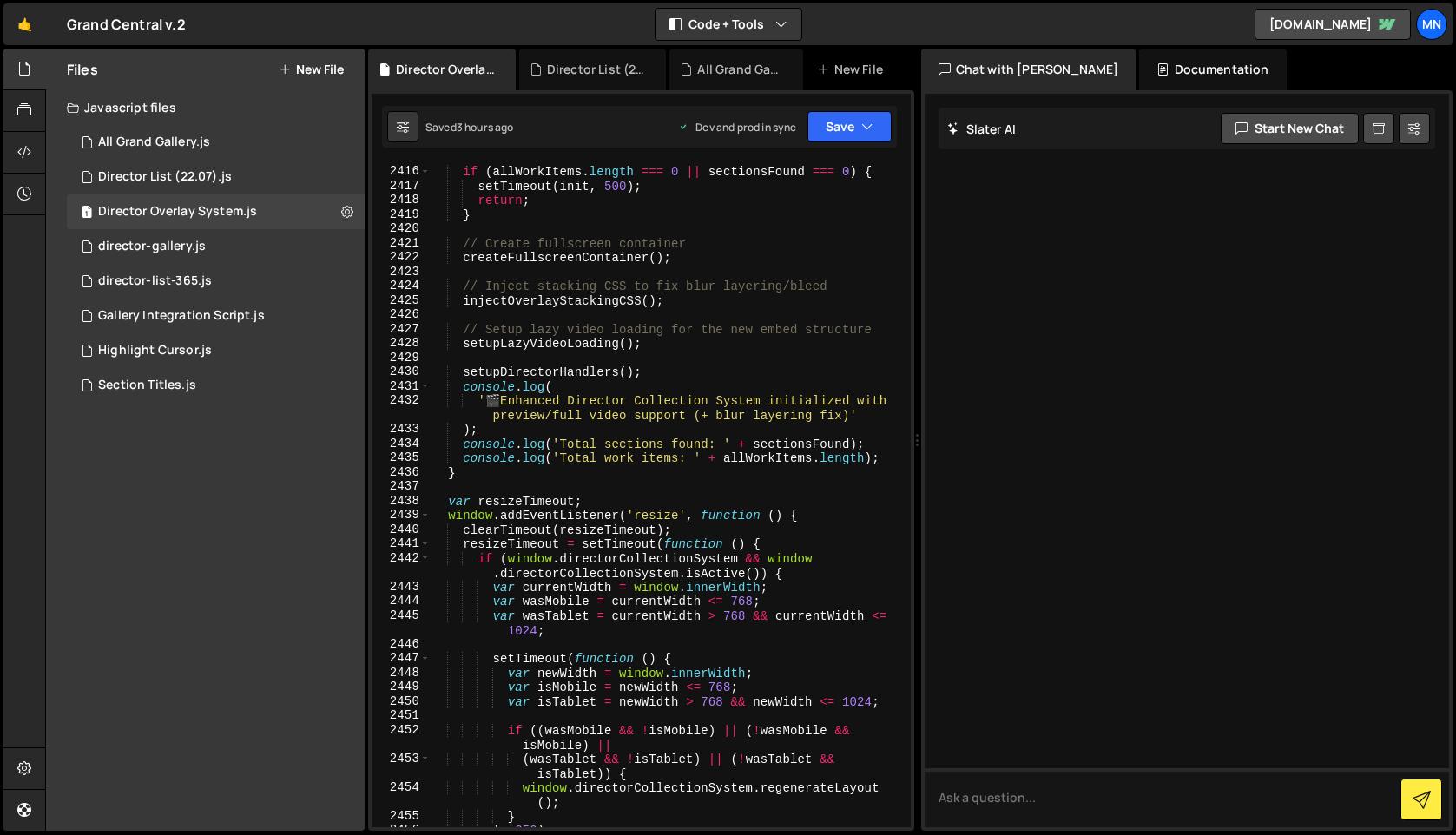
scroll to position [27784, 0]
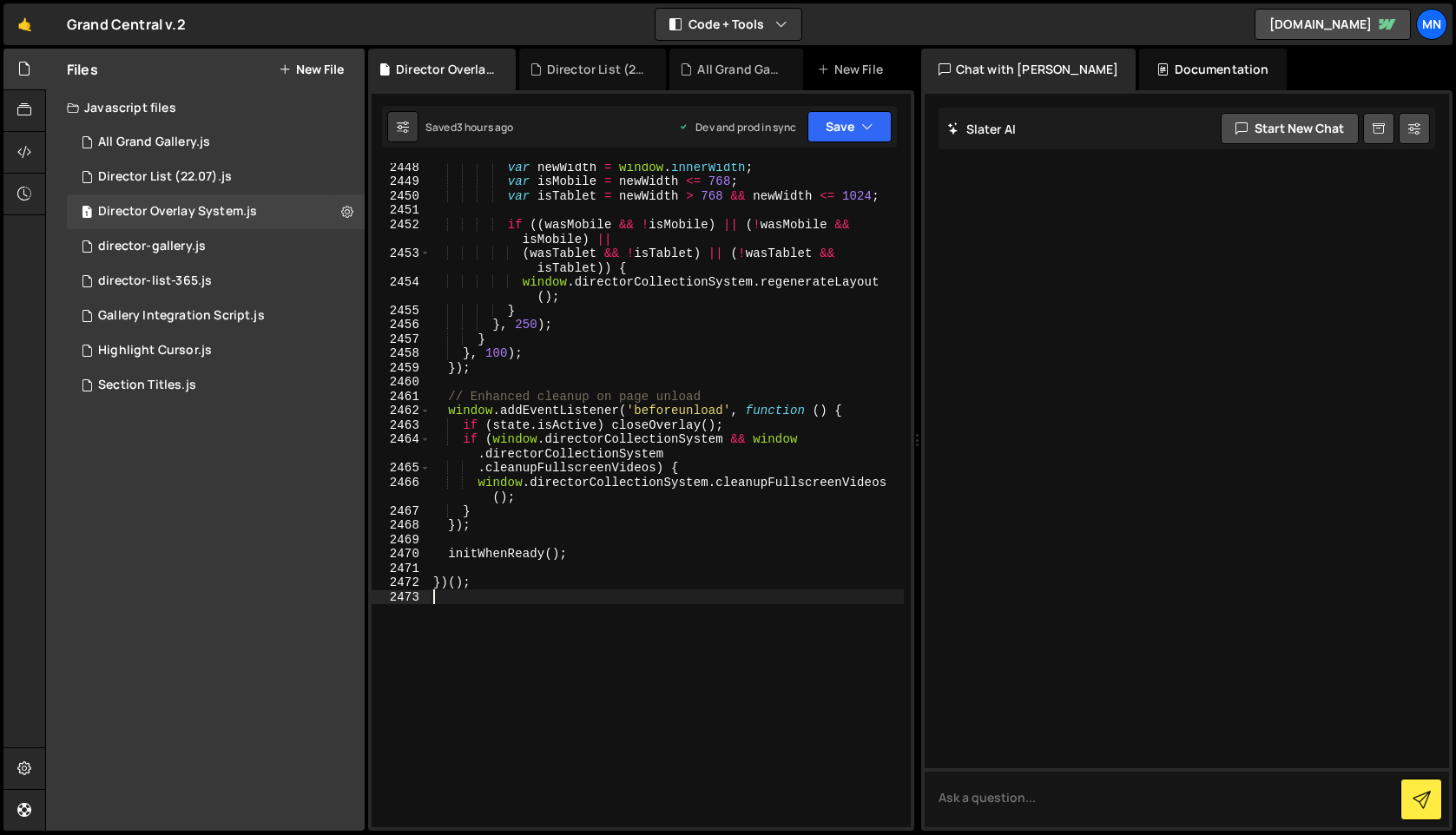
drag, startPoint x: 476, startPoint y: 650, endPoint x: 487, endPoint y: 649, distance: 11.0
click at [476, 650] on div "var newWidth = window . innerWidth ; var isMobile = newWidth <= 768 ; var isTab…" at bounding box center [666, 507] width 474 height 693
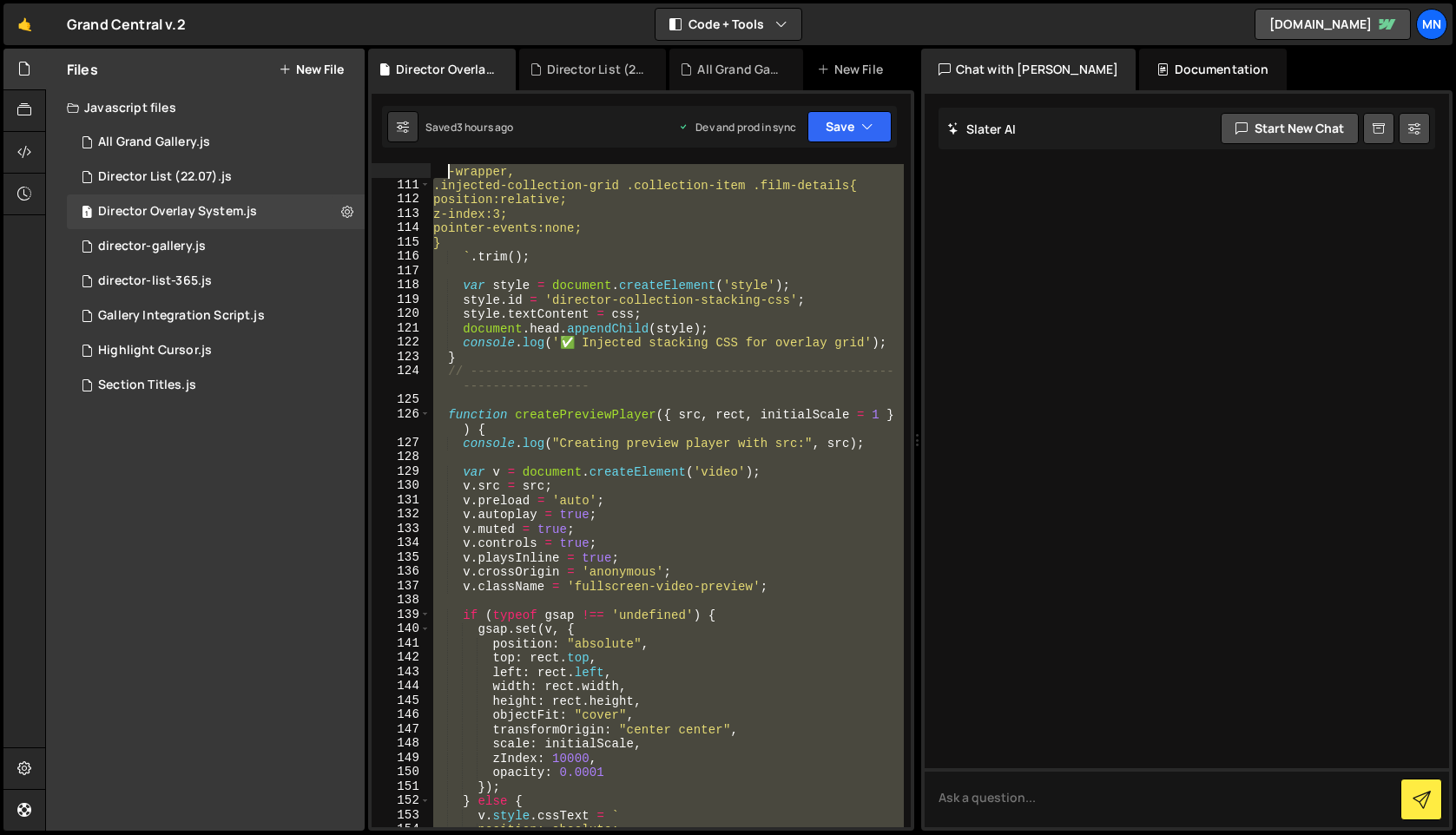
scroll to position [0, 0]
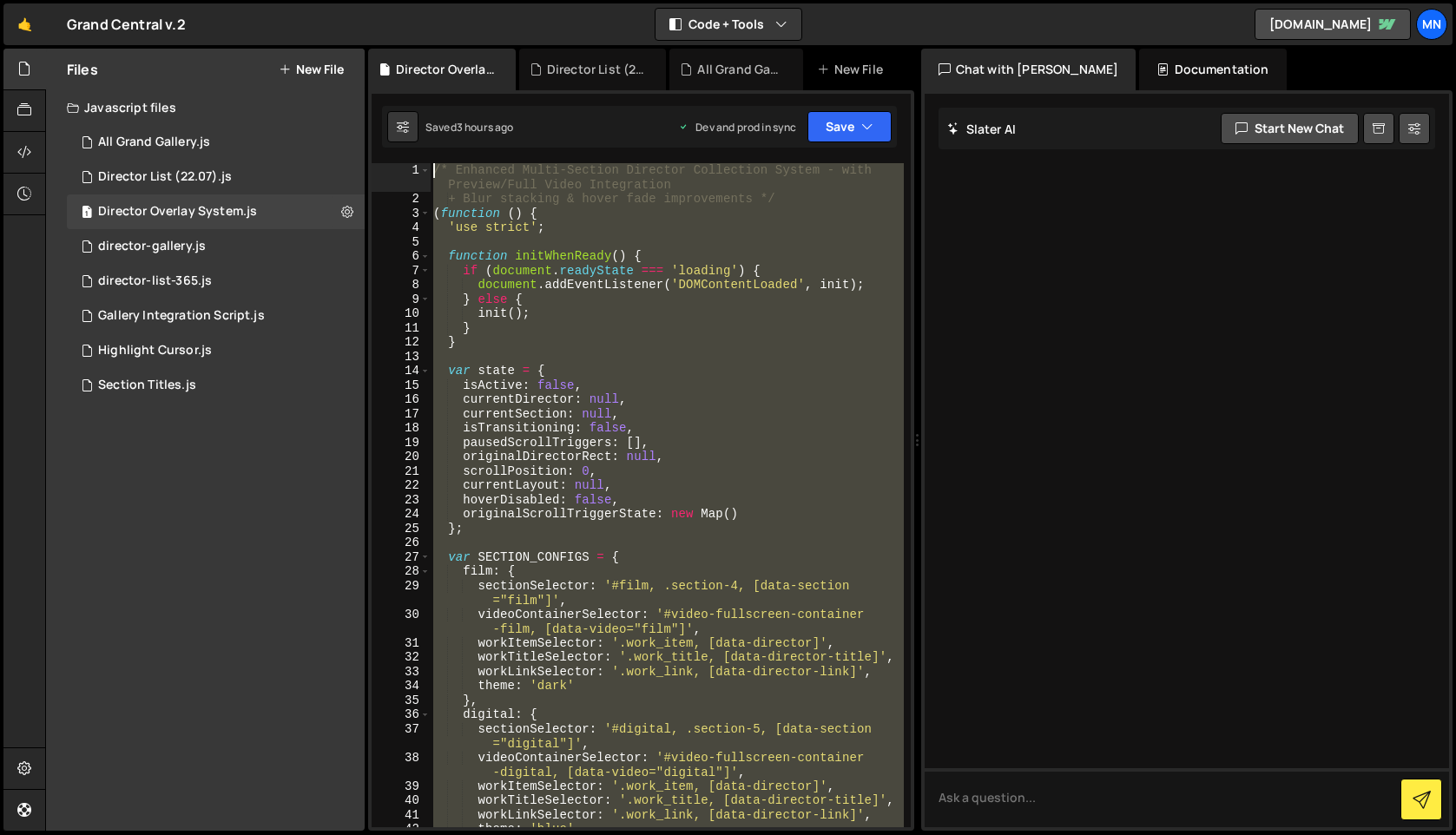
drag, startPoint x: 509, startPoint y: 654, endPoint x: 380, endPoint y: -135, distance: 799.5
click at [380, 0] on html "Projects [GEOGRAPHIC_DATA] Blog [GEOGRAPHIC_DATA] Projects Your Teams Invite te…" at bounding box center [728, 418] width 1456 height 835
type textarea "/* Enhanced Multi-Section Director Collection System - with Preview/Full Video …"
paste textarea
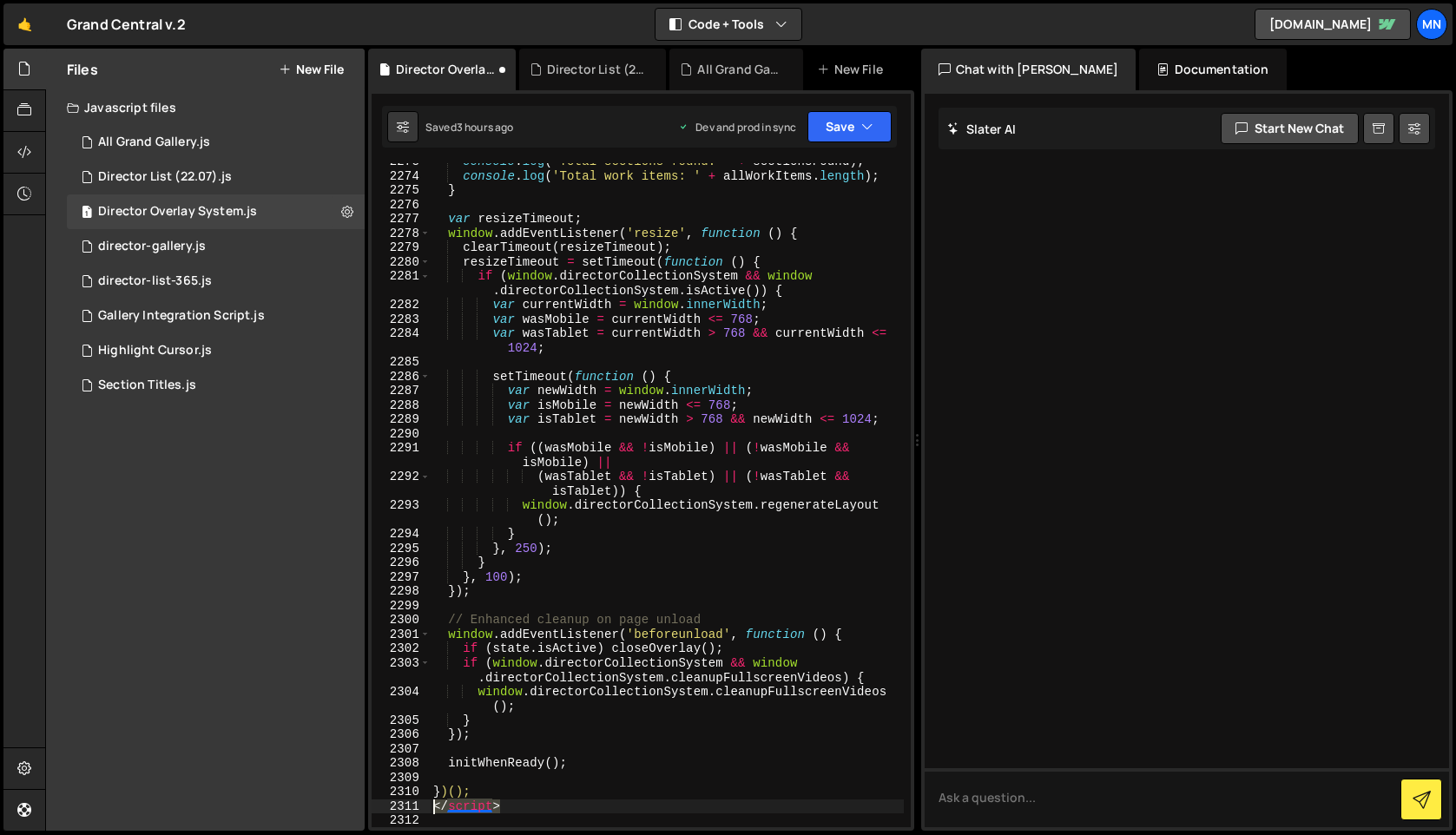
drag, startPoint x: 520, startPoint y: 804, endPoint x: 410, endPoint y: 802, distance: 110.0
click at [410, 802] on div "2273 2274 2275 2276 2277 2278 2279 2280 2281 2282 2283 2284 2285 2286 2287 2288…" at bounding box center [641, 495] width 539 height 664
type textarea "</script>"
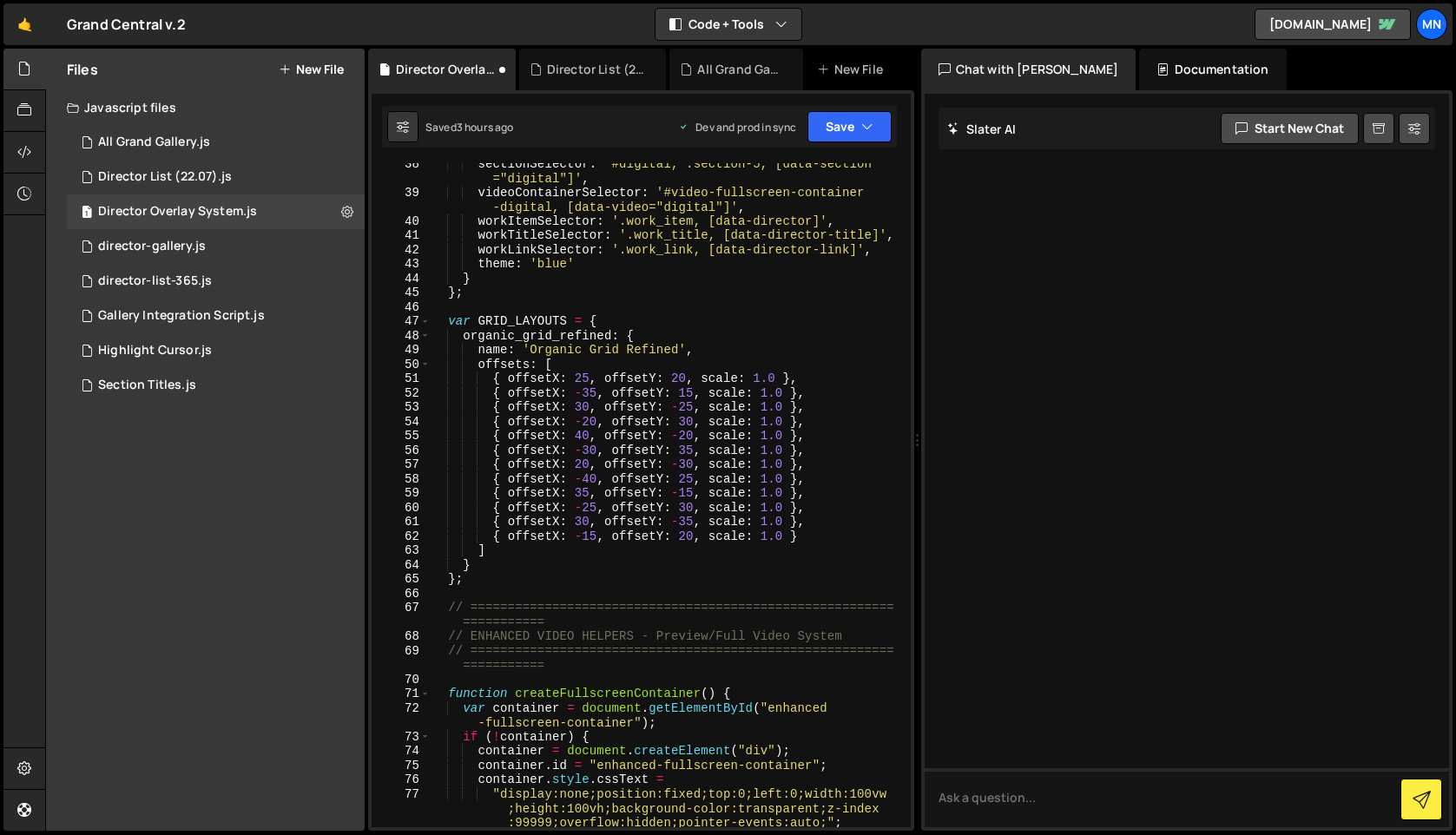
scroll to position [0, 0]
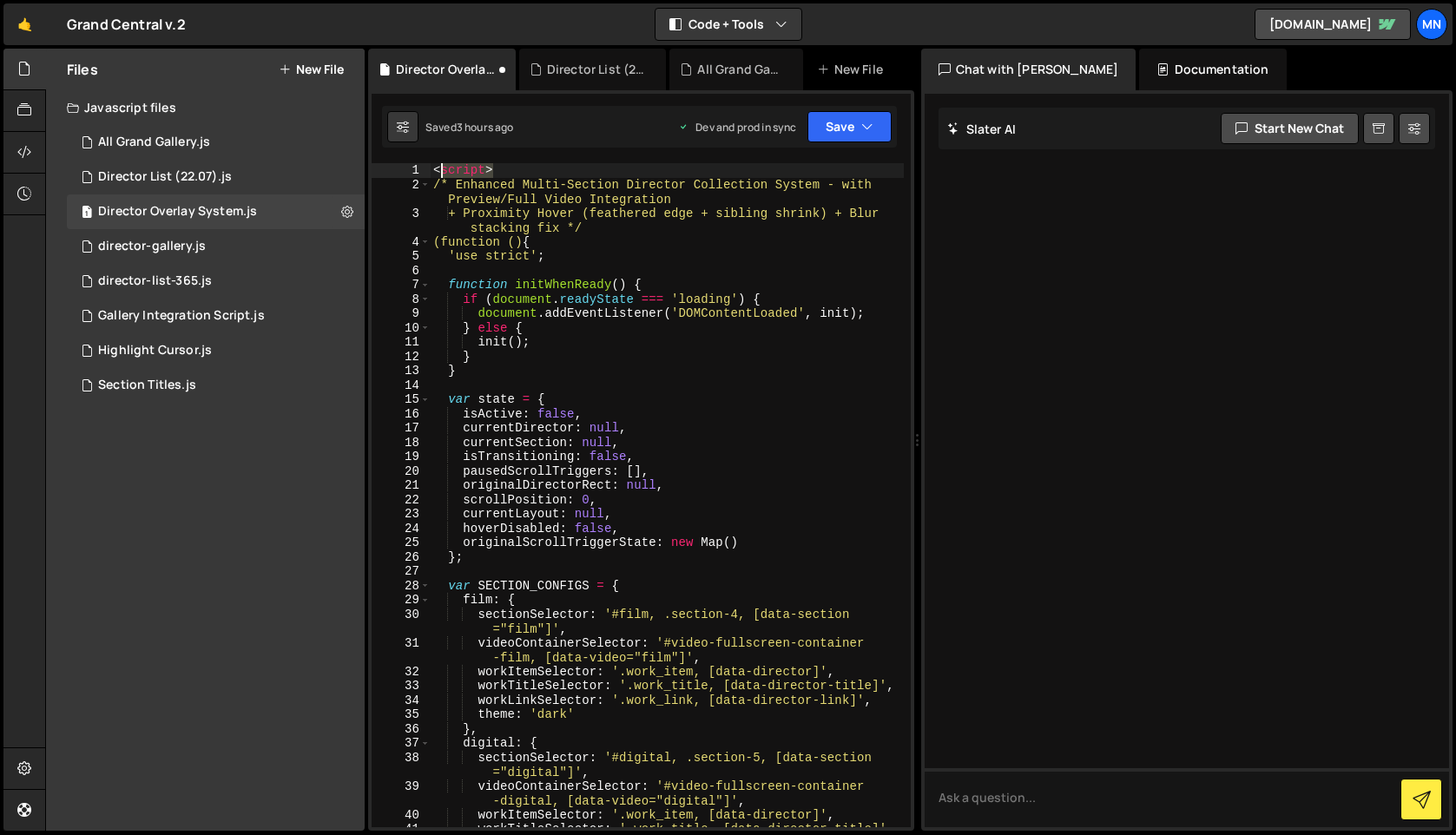
drag, startPoint x: 507, startPoint y: 169, endPoint x: 406, endPoint y: 162, distance: 101.2
click at [406, 162] on div "742 743 744 745 746 747 748 749 750 751 752 753 754 755 756 757 758 759 760 761…" at bounding box center [641, 460] width 546 height 740
type textarea "<script>"
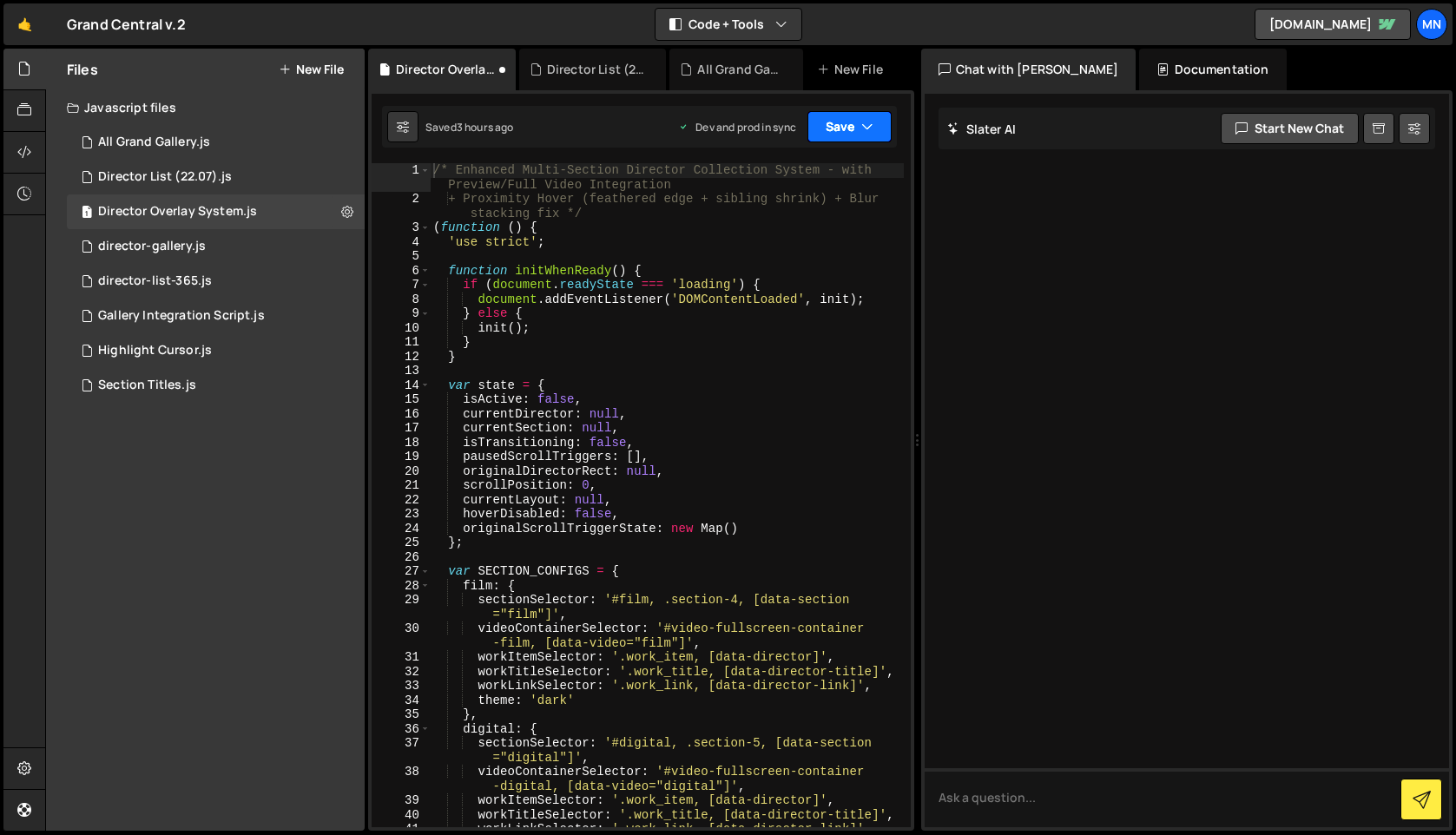
click at [859, 139] on button "Save" at bounding box center [849, 126] width 85 height 31
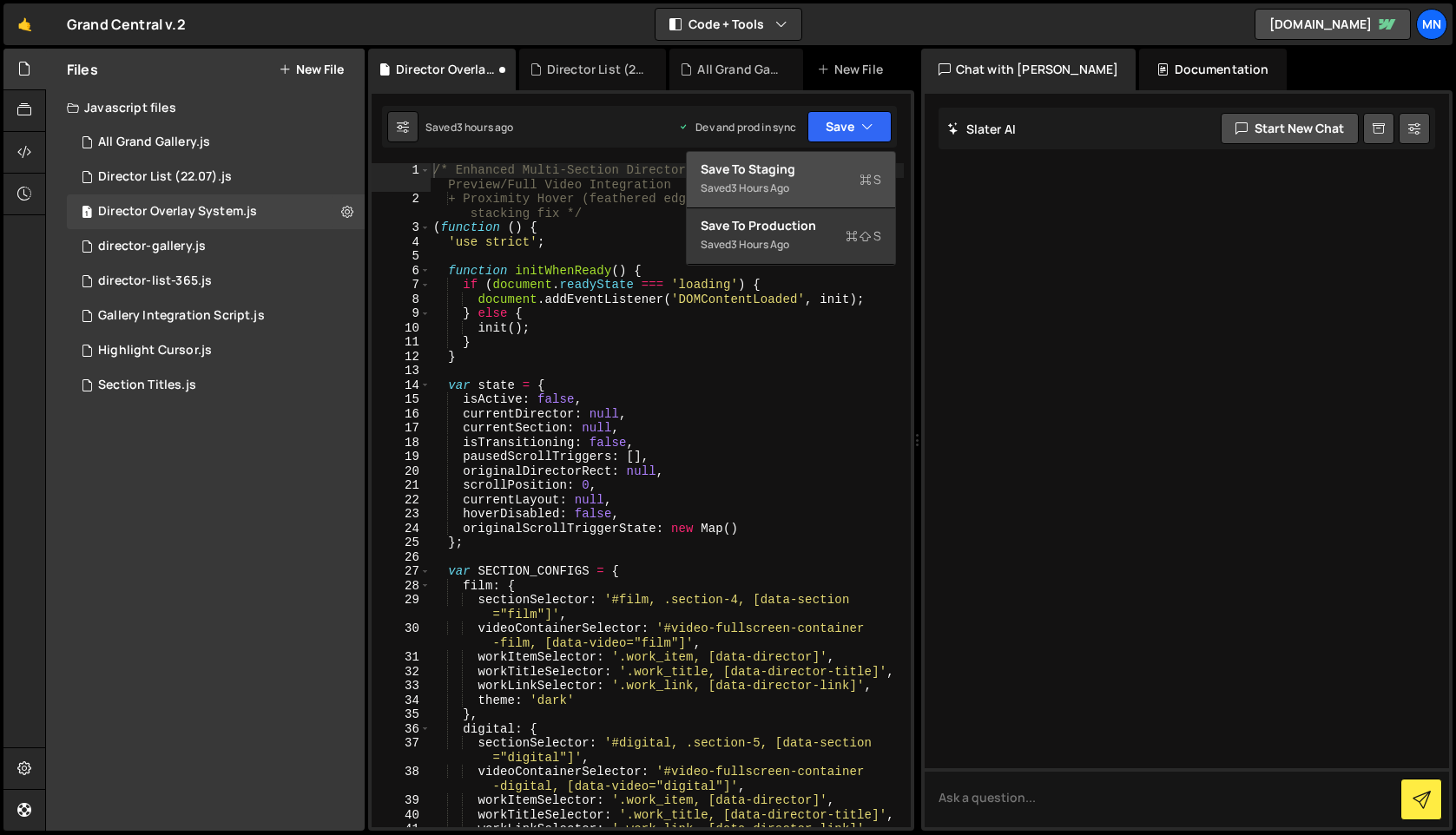
click at [830, 173] on div "Save to Staging S" at bounding box center [790, 169] width 181 height 17
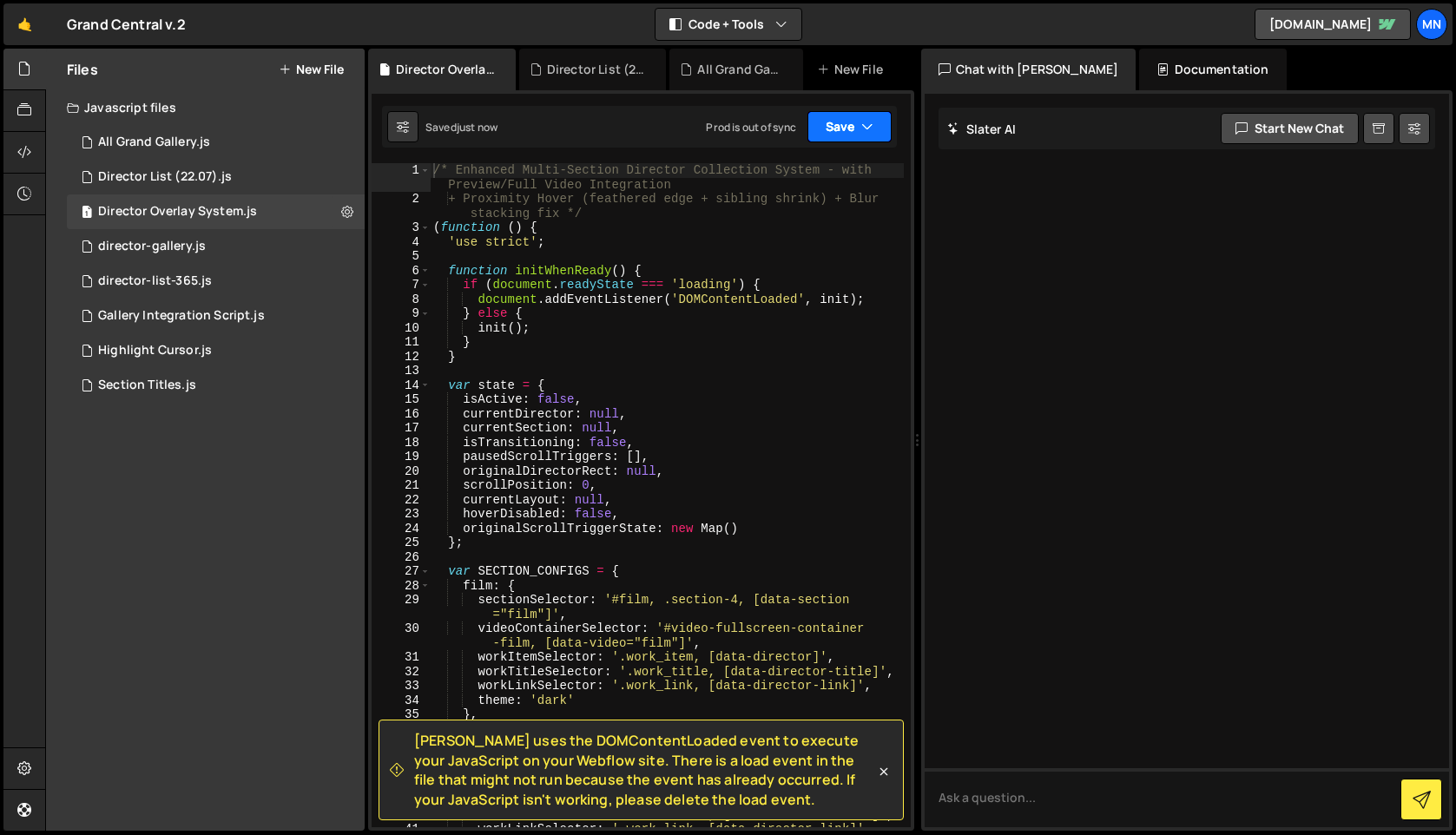
click at [846, 125] on button "Save" at bounding box center [849, 126] width 85 height 31
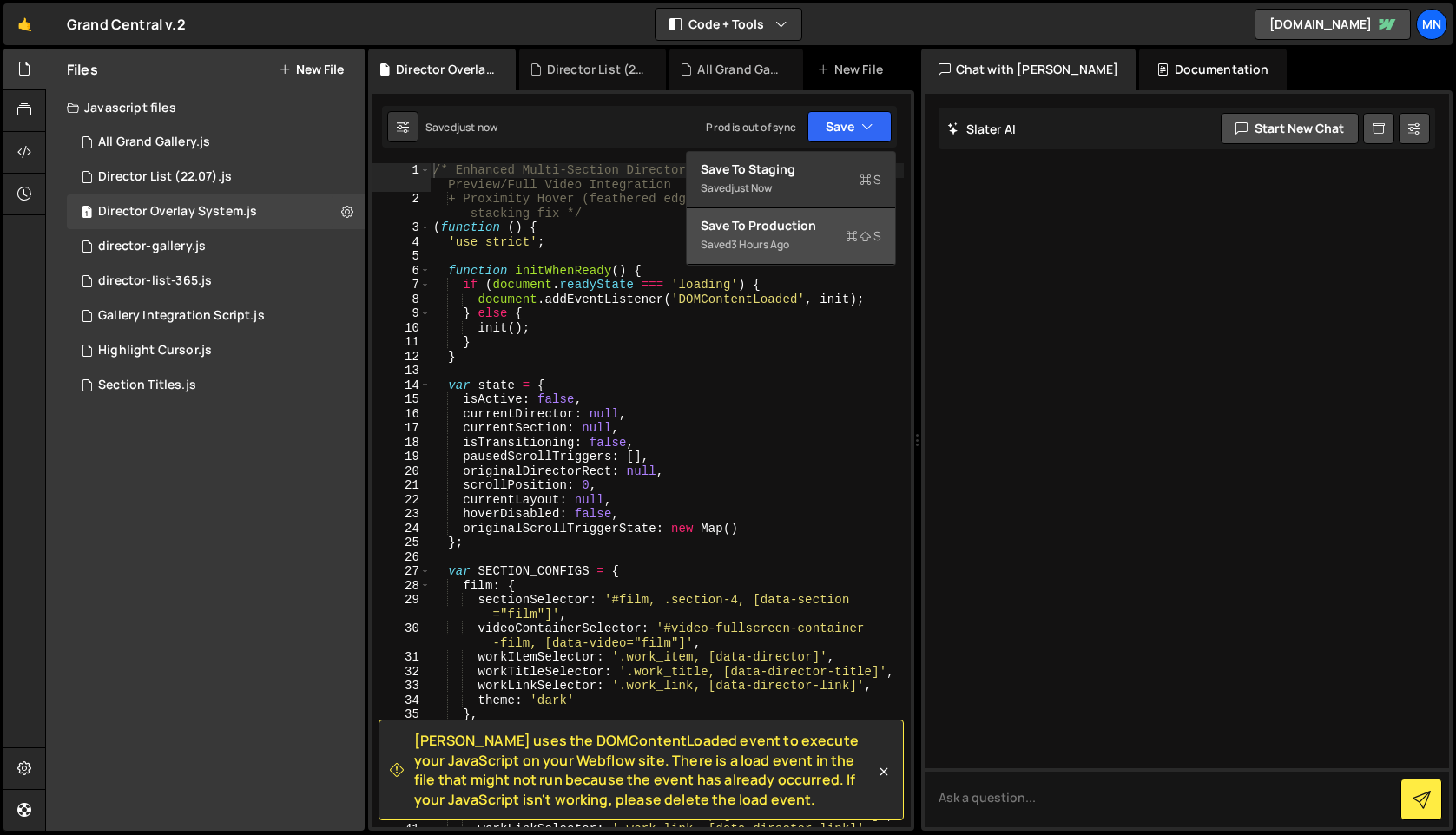
click at [819, 249] on div "Saved 3 hours ago" at bounding box center [790, 245] width 181 height 21
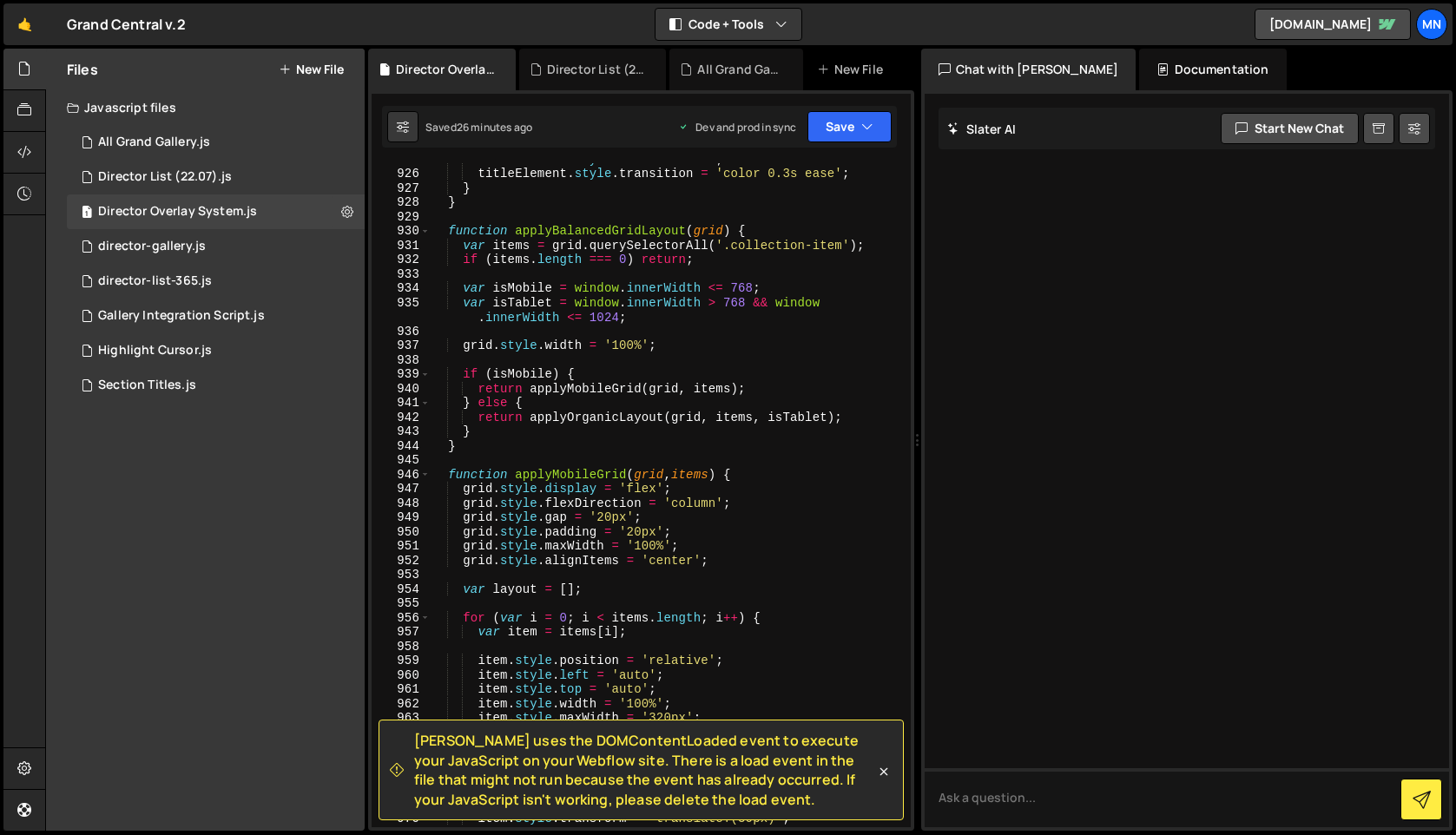
scroll to position [10799, 0]
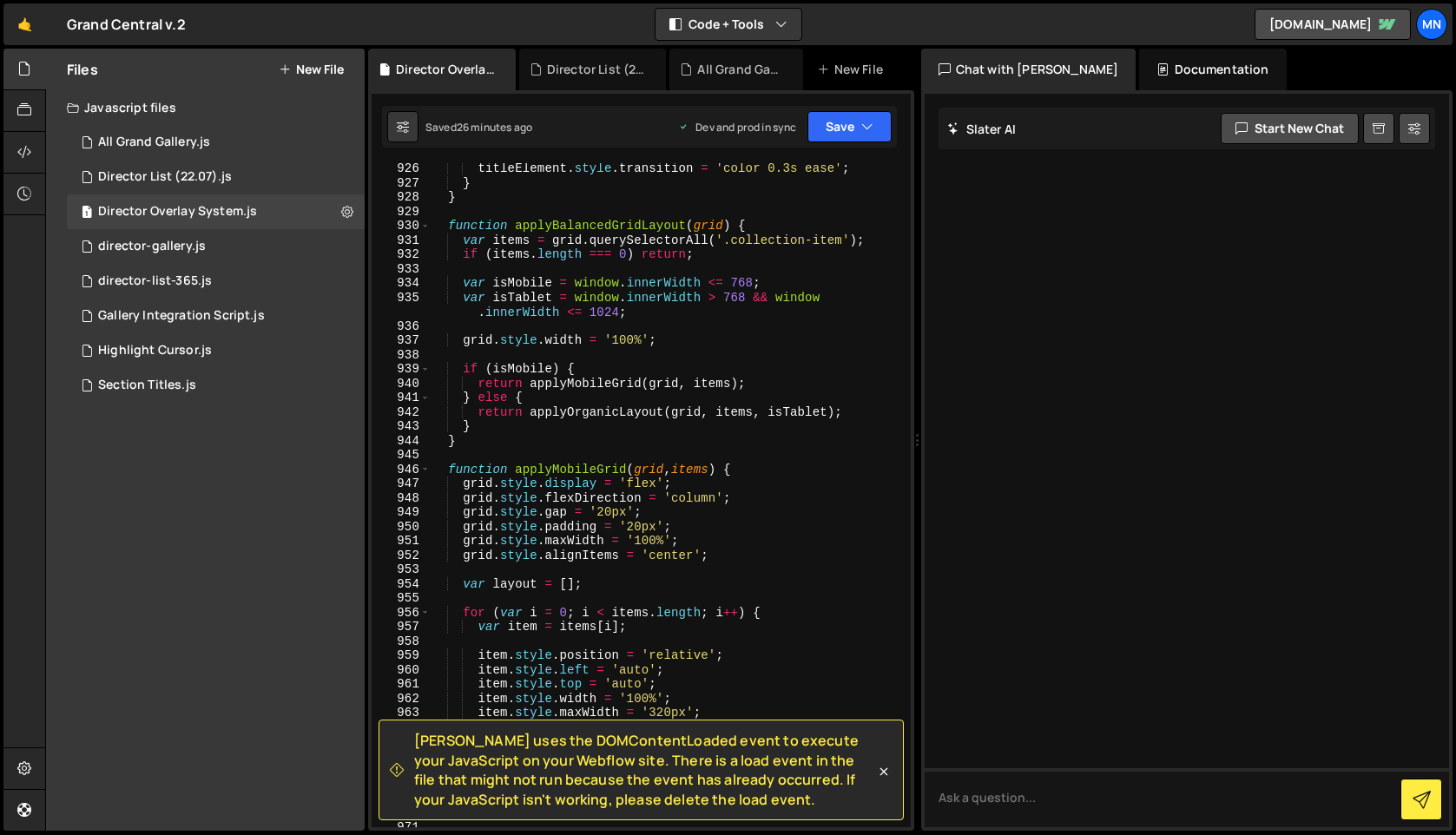
type textarea "[DOMAIN_NAME] = '20px';"
drag, startPoint x: 599, startPoint y: 514, endPoint x: 611, endPoint y: 512, distance: 12.2
click at [611, 512] on div "titleElement . style . transition = 'color 0.3s ease' ; } } function applyBalan…" at bounding box center [666, 508] width 474 height 693
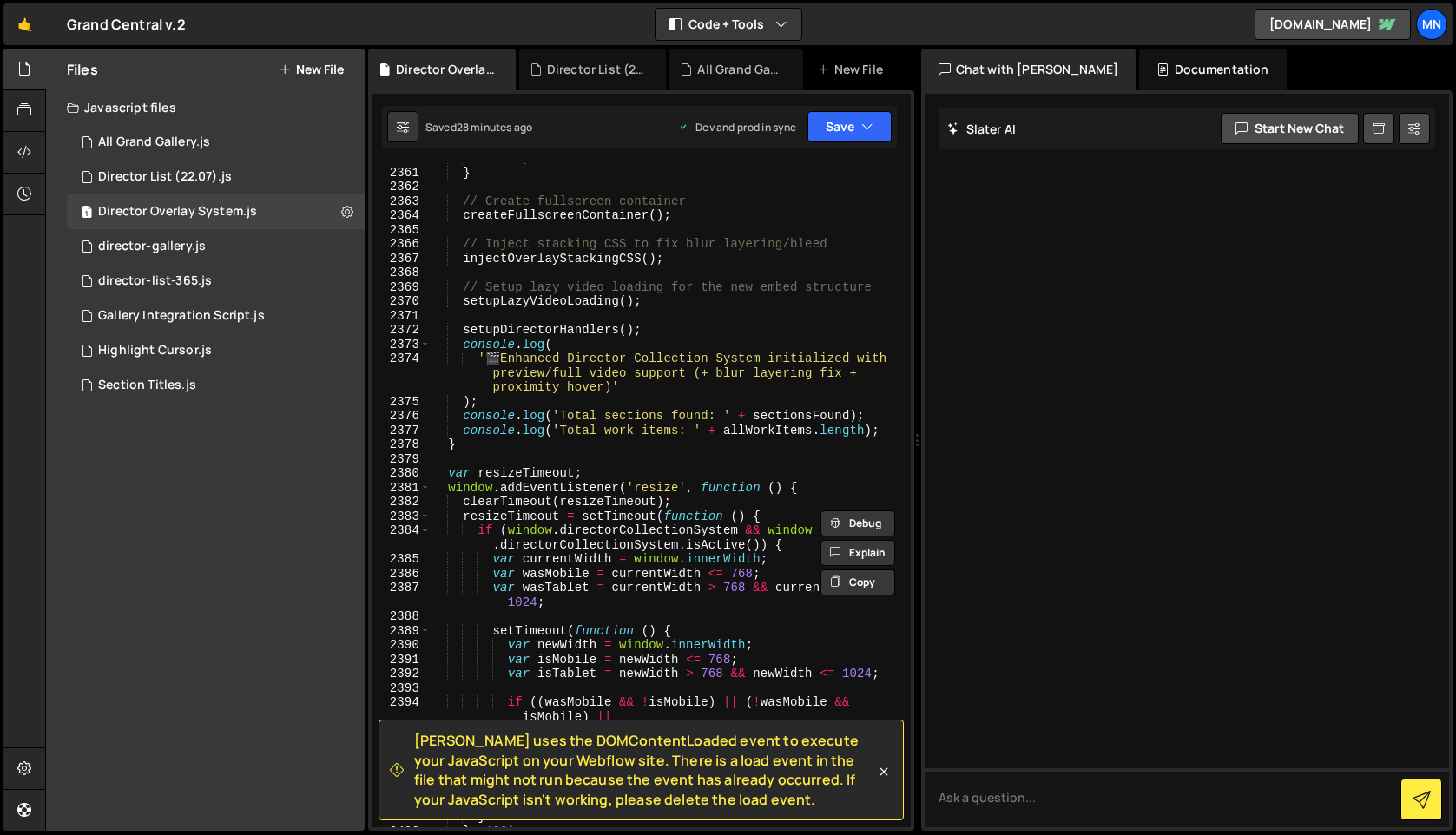
scroll to position [27784, 0]
